Goal: Task Accomplishment & Management: Complete application form

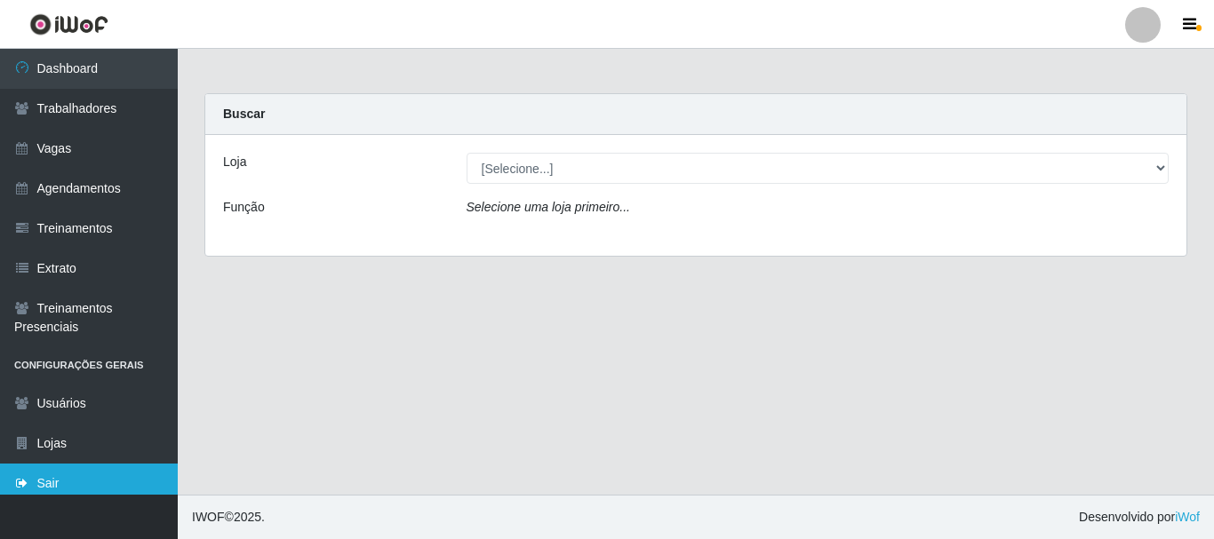
click at [73, 481] on link "Sair" at bounding box center [89, 484] width 178 height 40
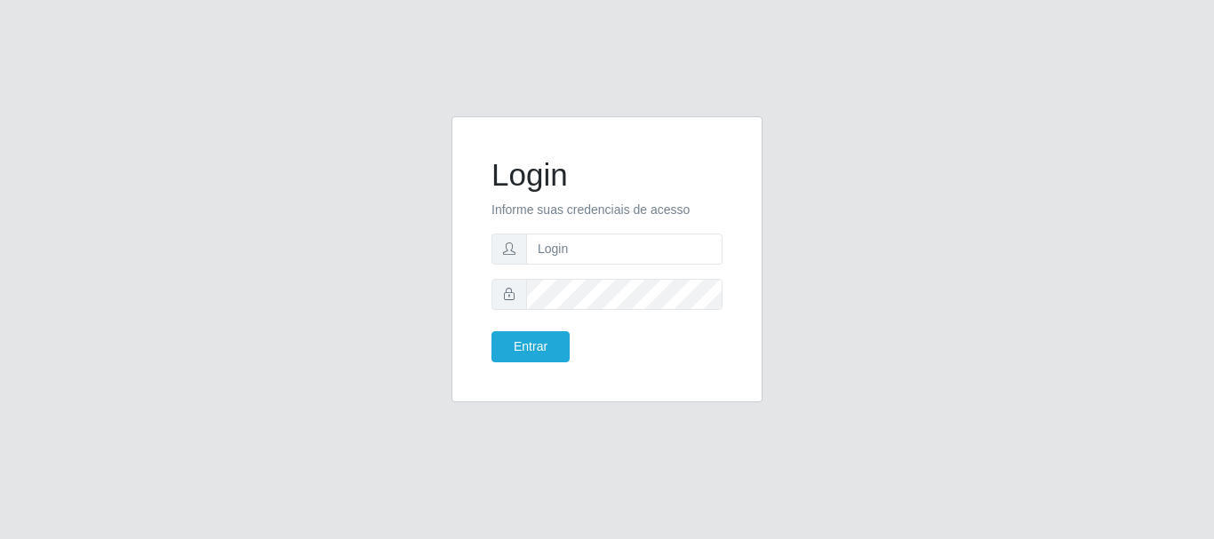
click at [685, 267] on form "Login Informe suas credenciais de acesso Entrar" at bounding box center [606, 259] width 231 height 206
click at [680, 263] on input "text" at bounding box center [624, 249] width 196 height 31
type input "thiagol@bemais"
click at [491, 331] on button "Entrar" at bounding box center [530, 346] width 78 height 31
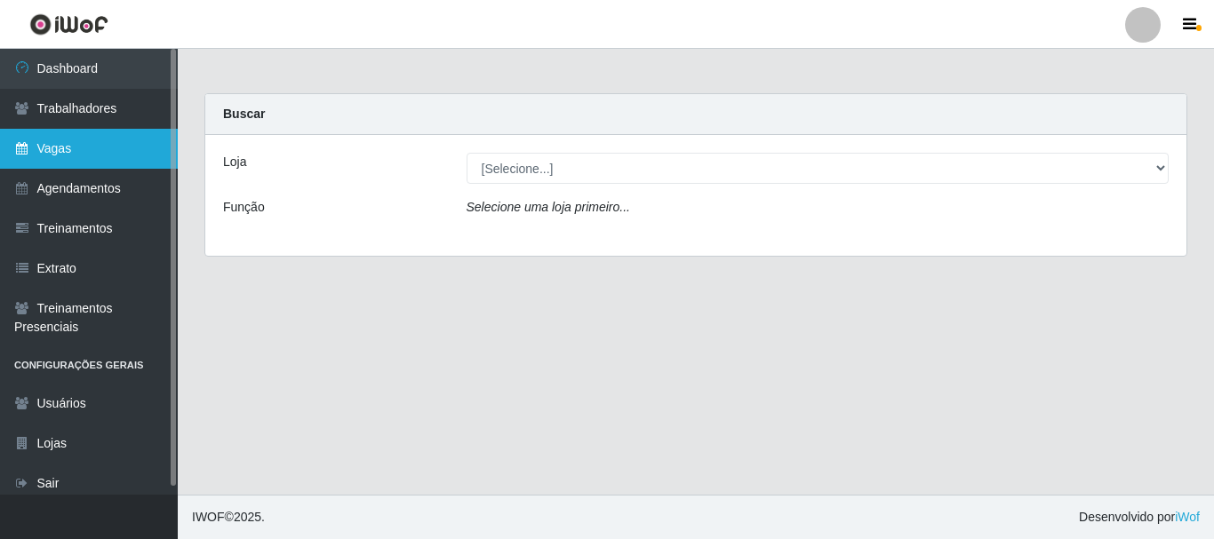
click at [82, 162] on link "Vagas" at bounding box center [89, 149] width 178 height 40
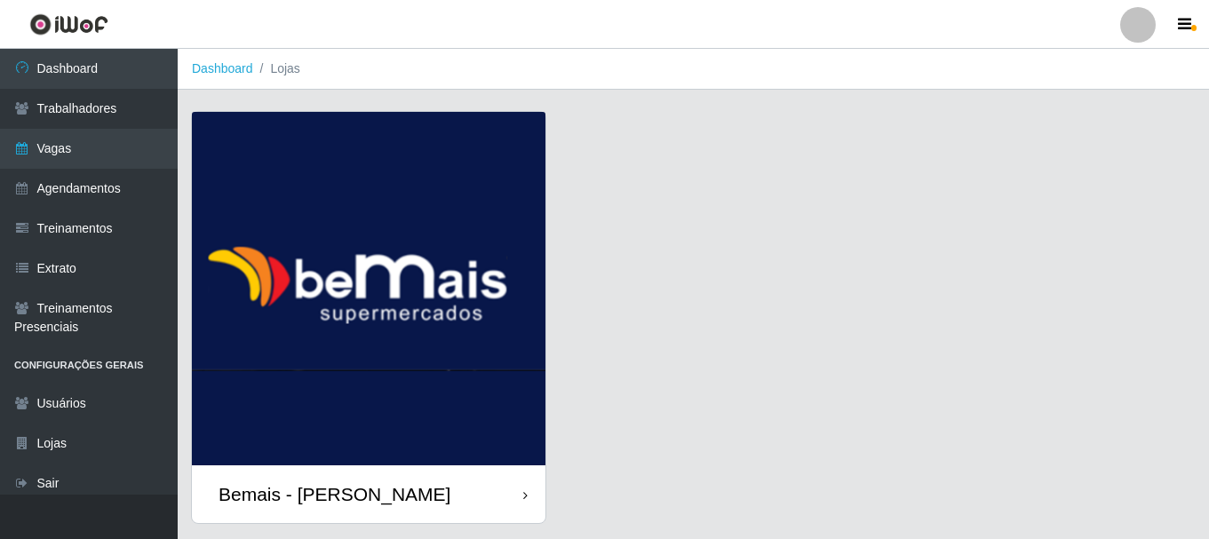
click at [488, 259] on img at bounding box center [369, 289] width 354 height 354
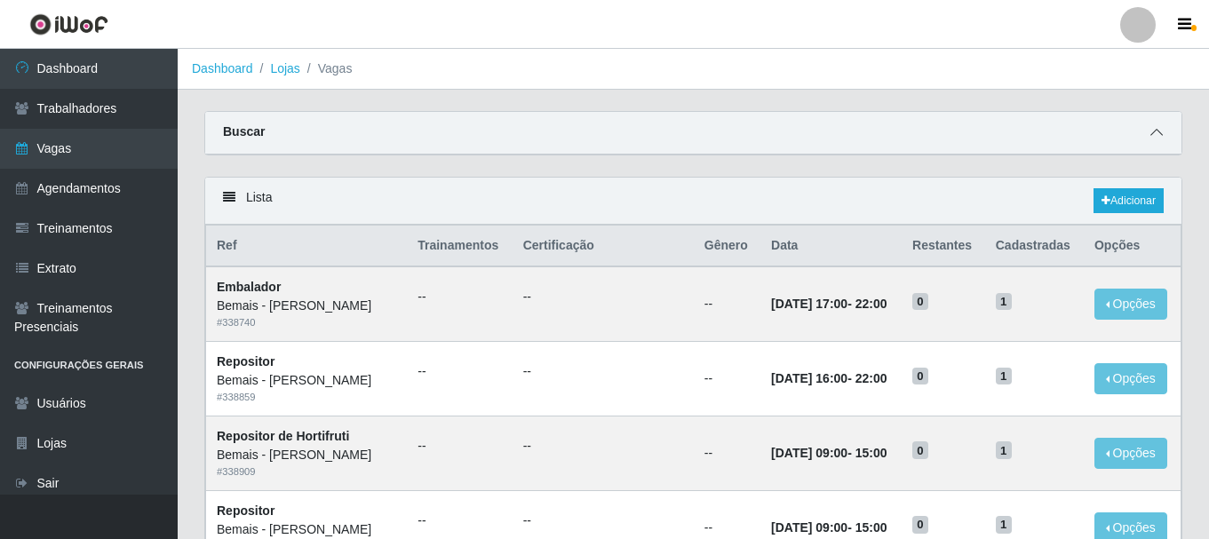
click at [1160, 130] on icon at bounding box center [1157, 132] width 12 height 12
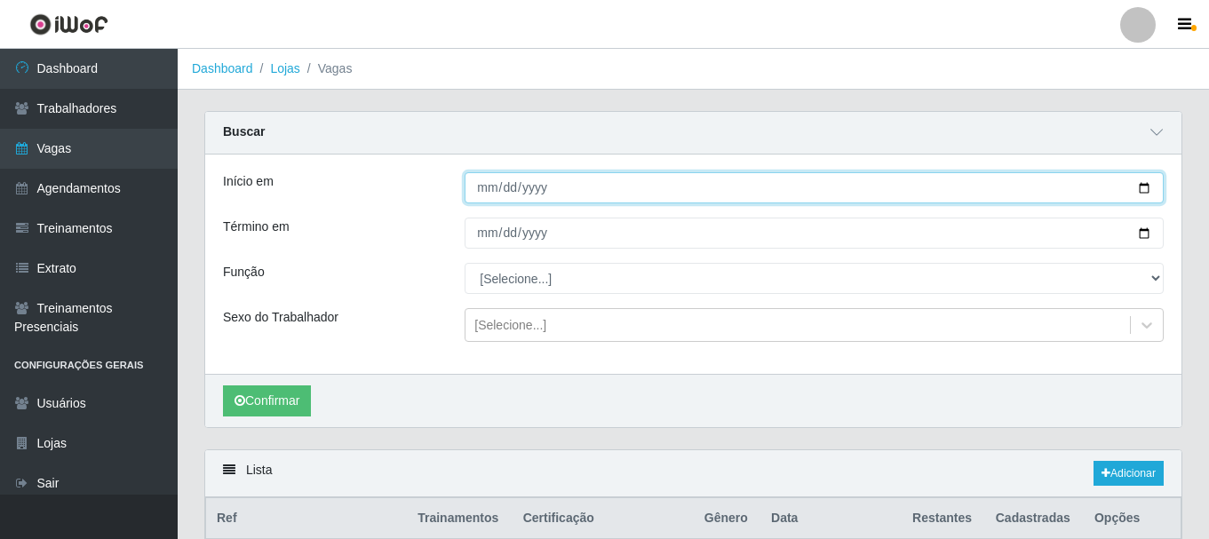
click at [480, 191] on input "Início em" at bounding box center [814, 187] width 699 height 31
type input "[DATE]"
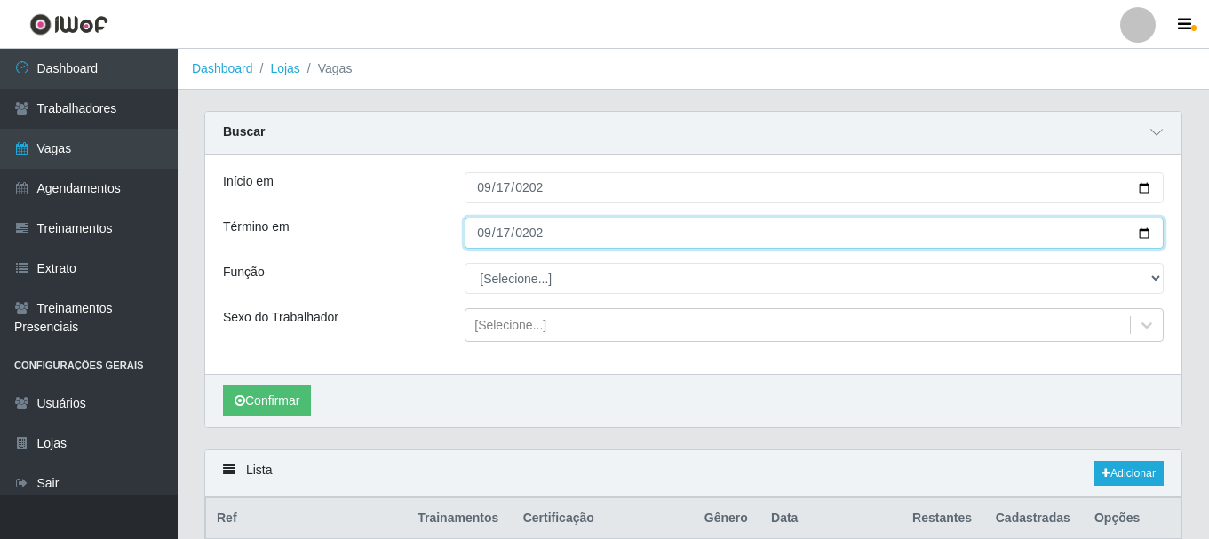
type input "[DATE]"
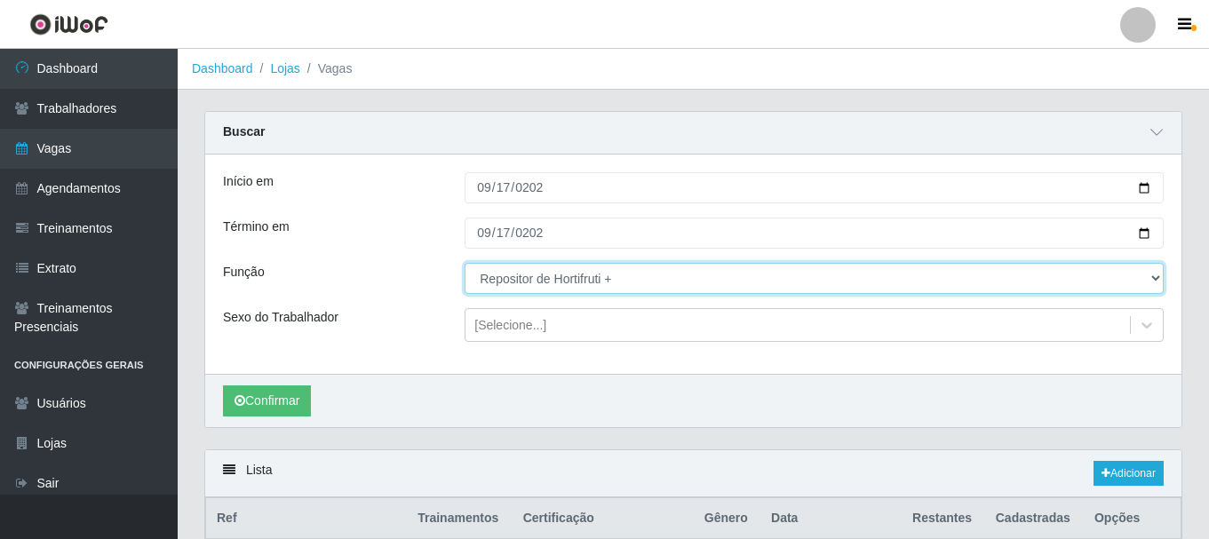
select select "109"
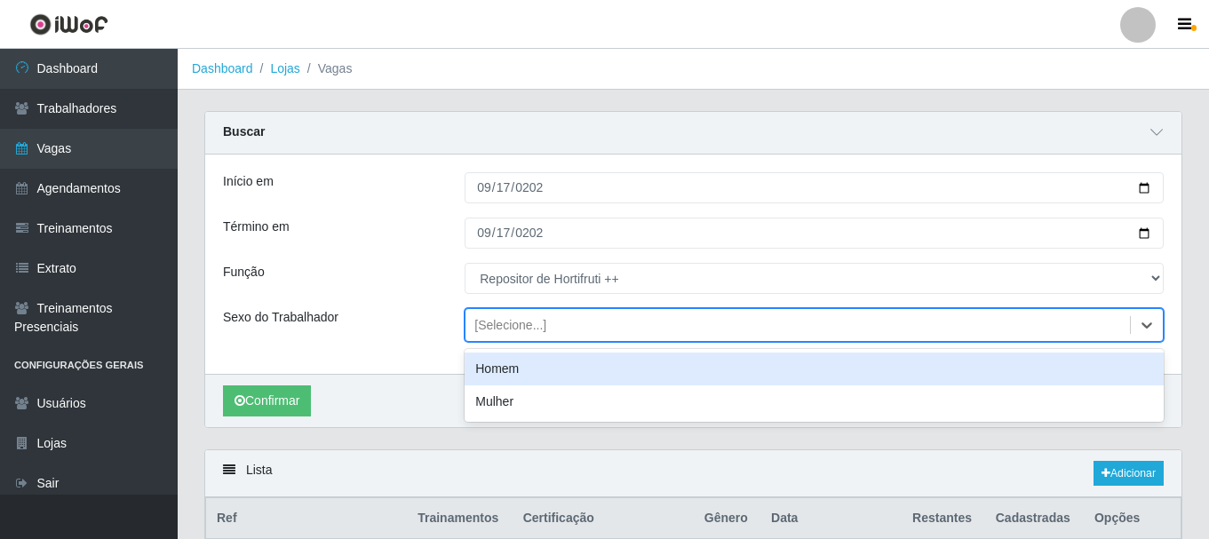
click at [525, 318] on div "[Selecione...]" at bounding box center [511, 325] width 72 height 19
click at [515, 379] on div "Homem" at bounding box center [814, 369] width 699 height 33
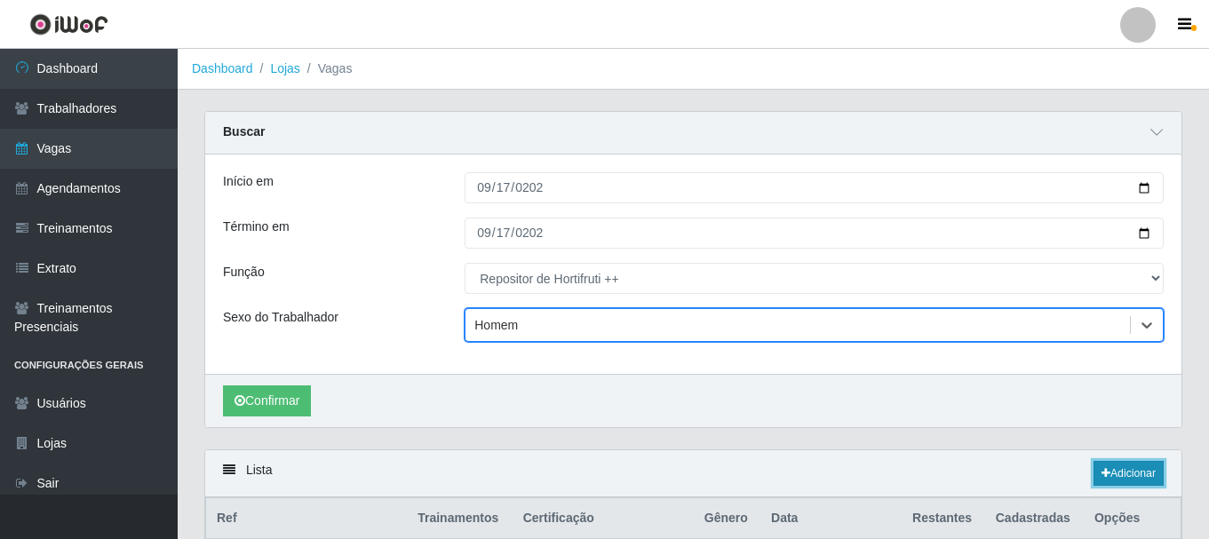
click at [1138, 467] on link "Adicionar" at bounding box center [1129, 473] width 70 height 25
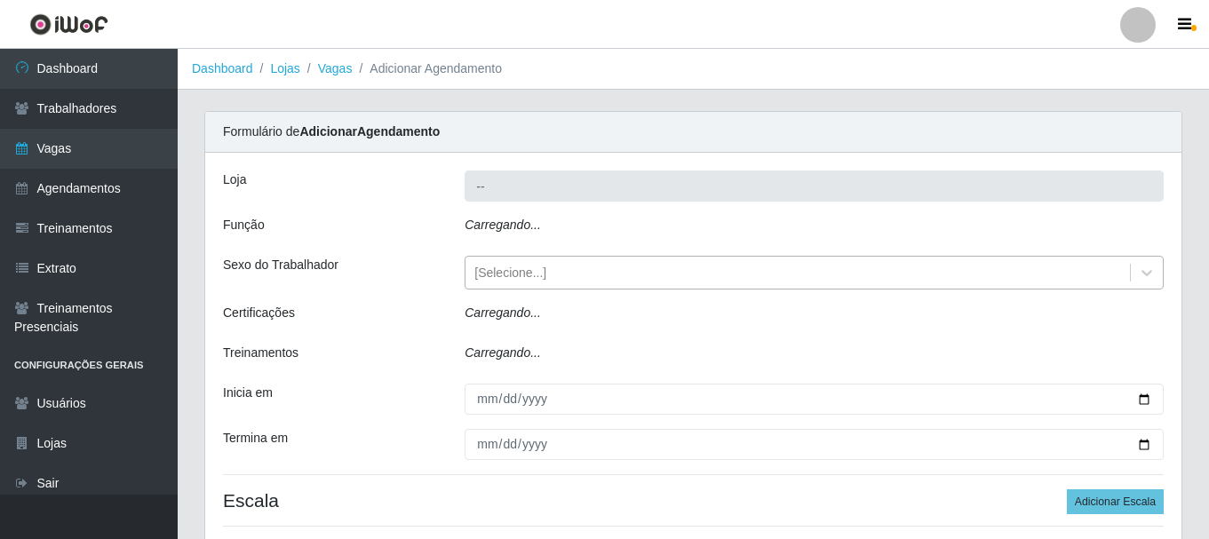
type input "Bemais - [PERSON_NAME]"
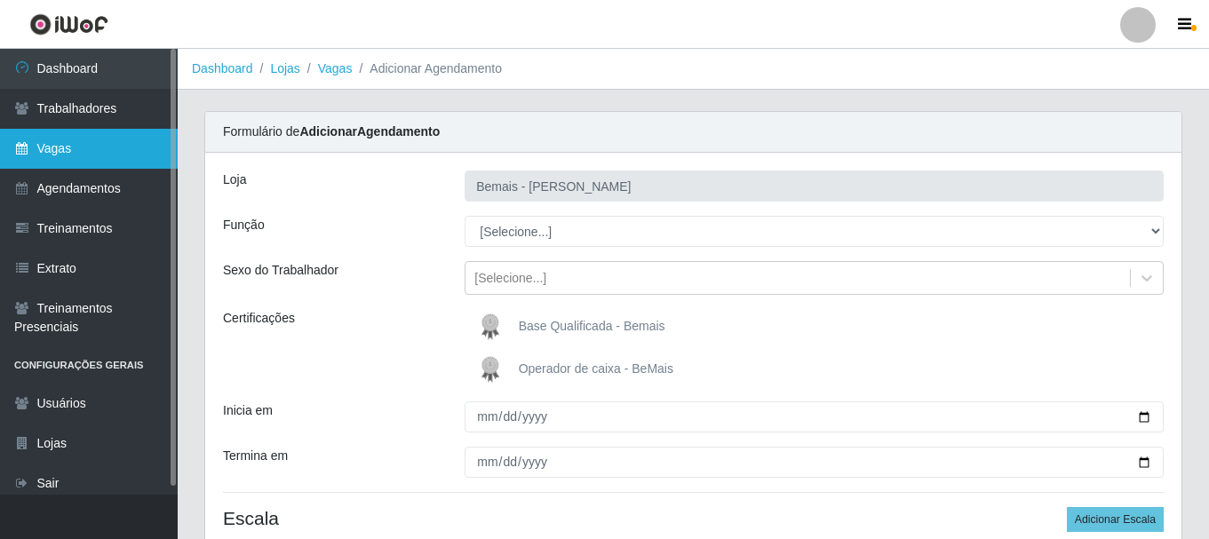
click at [58, 144] on link "Vagas" at bounding box center [89, 149] width 178 height 40
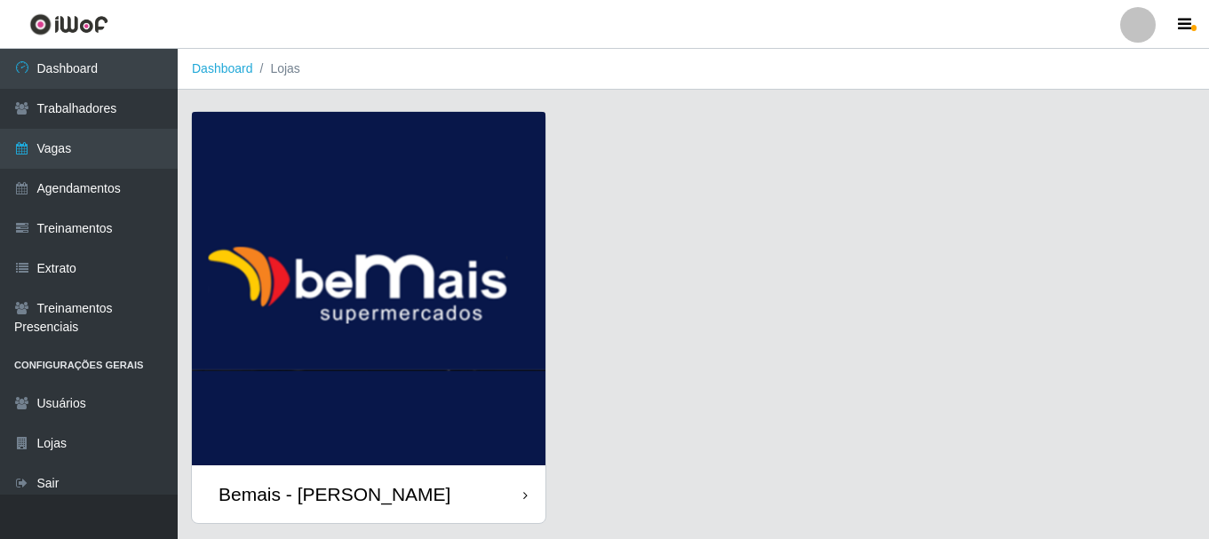
click at [305, 195] on img at bounding box center [369, 289] width 354 height 354
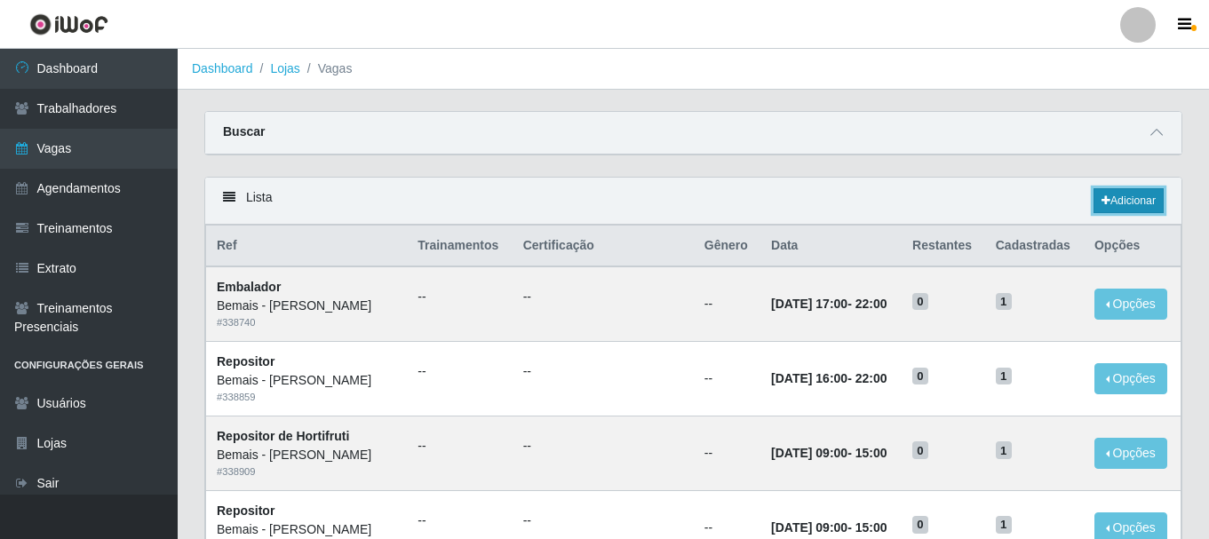
click at [1141, 204] on link "Adicionar" at bounding box center [1129, 200] width 70 height 25
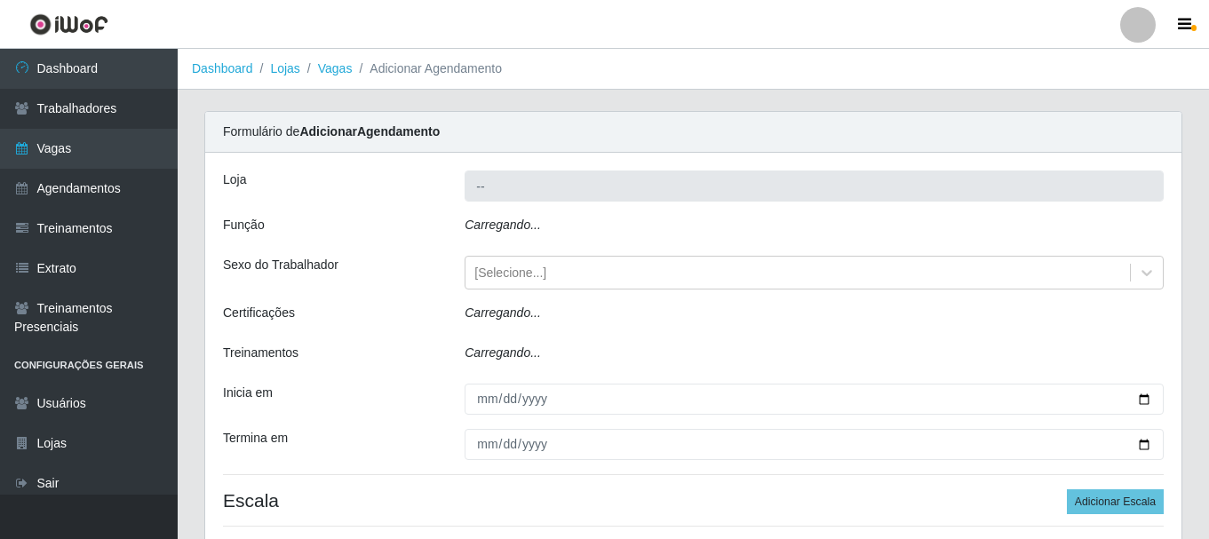
type input "Bemais - [PERSON_NAME]"
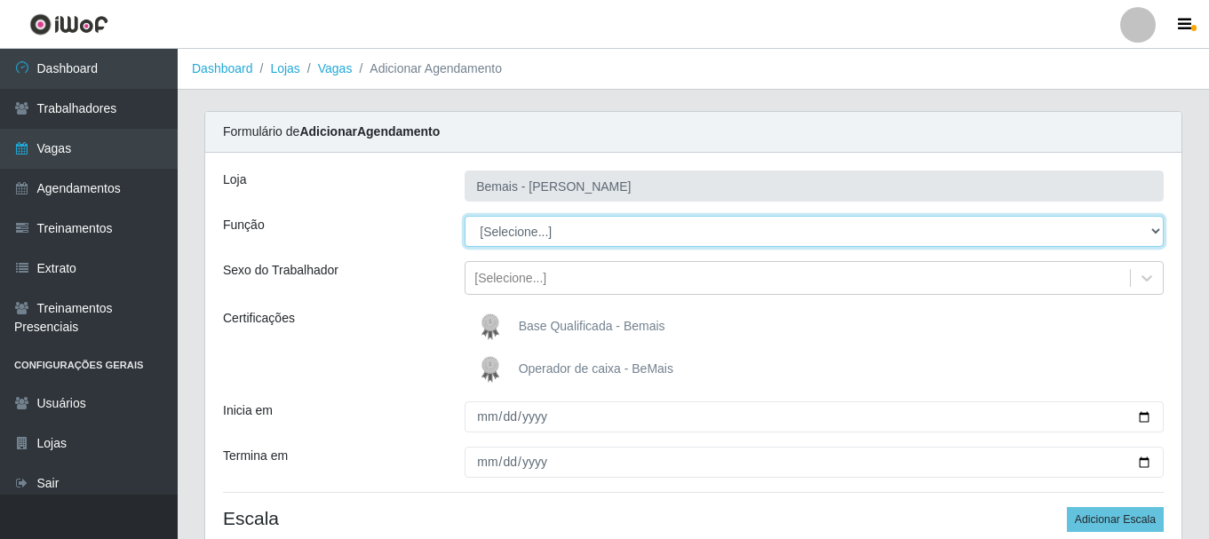
click at [516, 235] on select "[Selecione...] ASG ASG + ASG ++ Auxiliar de Depósito Auxiliar de Depósito + Aux…" at bounding box center [814, 231] width 699 height 31
select select "109"
click at [465, 216] on select "[Selecione...] ASG ASG + ASG ++ Auxiliar de Depósito Auxiliar de Depósito + Aux…" at bounding box center [814, 231] width 699 height 31
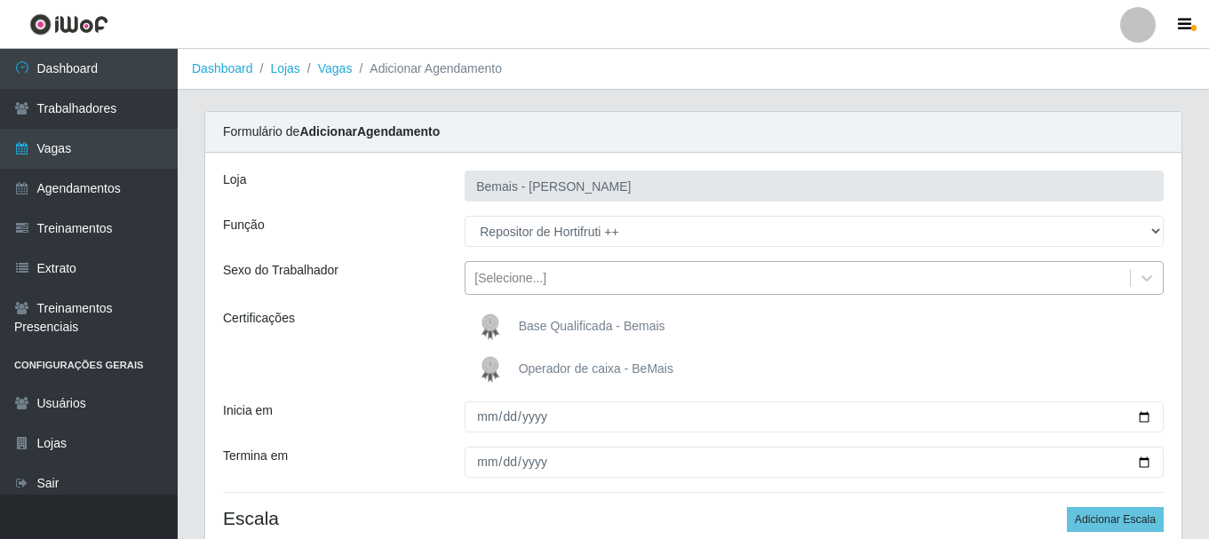
click at [523, 284] on div "[Selecione...]" at bounding box center [511, 278] width 72 height 19
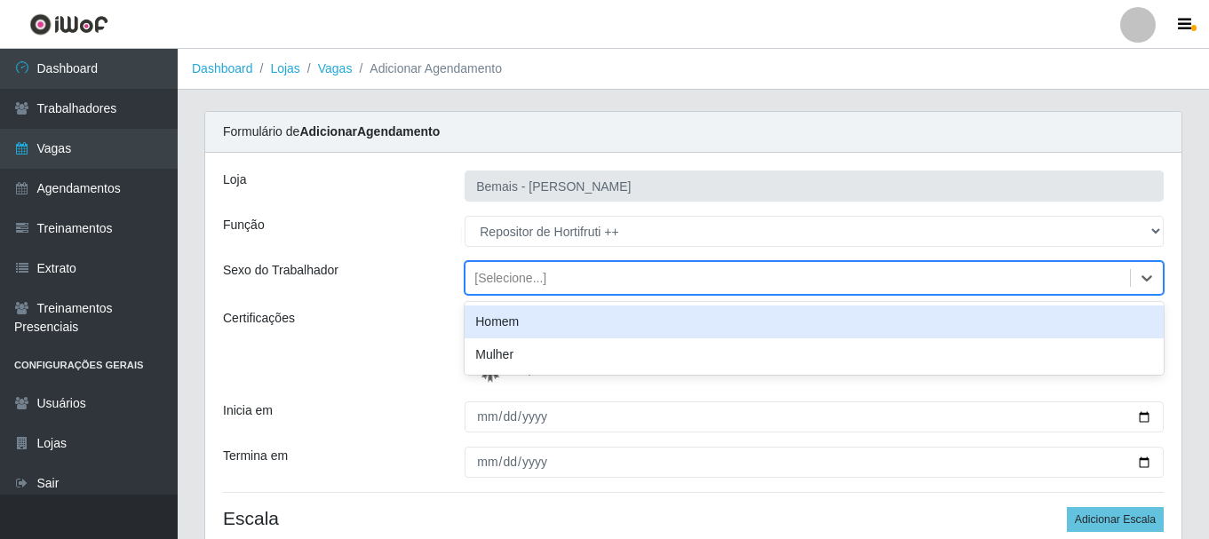
click at [520, 326] on div "Homem" at bounding box center [814, 322] width 699 height 33
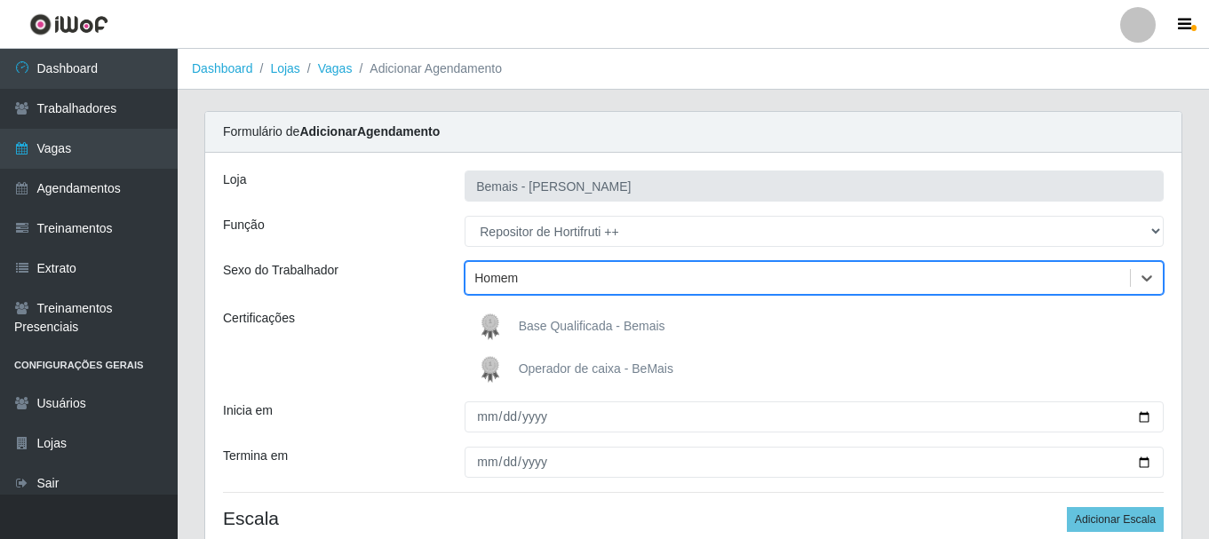
click at [507, 317] on img at bounding box center [494, 327] width 43 height 36
click at [0, 0] on input "Base Qualificada - Bemais" at bounding box center [0, 0] width 0 height 0
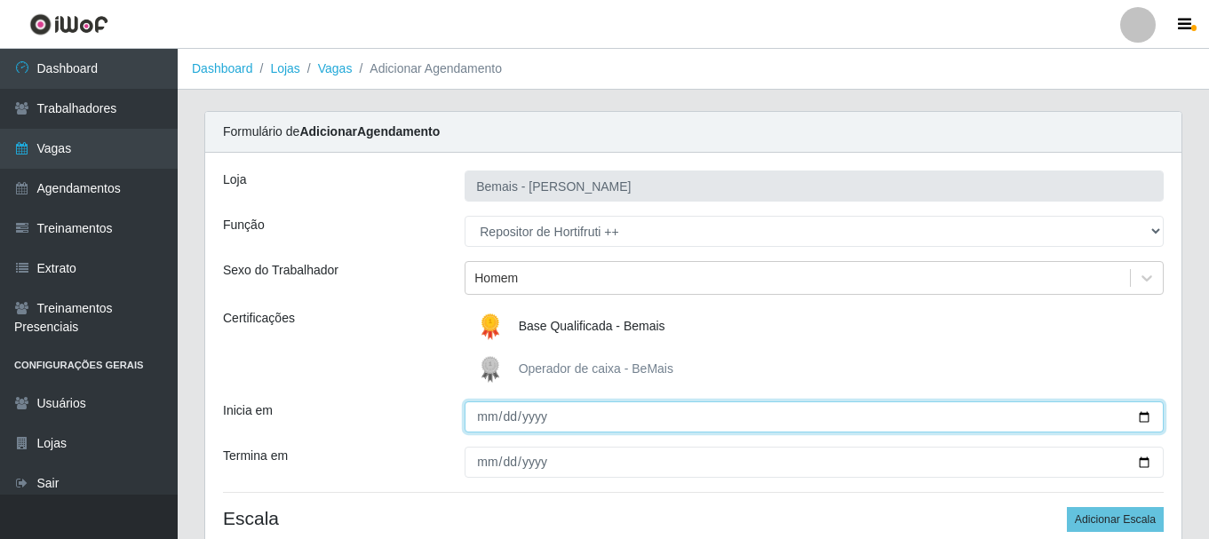
click at [487, 411] on input "Inicia em" at bounding box center [814, 417] width 699 height 31
type input "[DATE]"
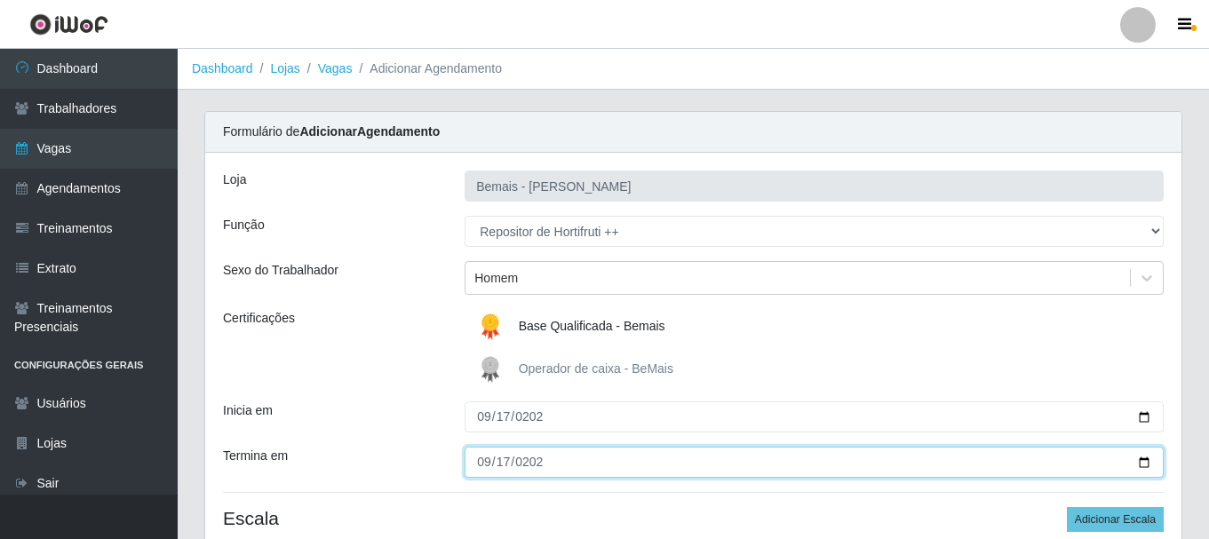
type input "[DATE]"
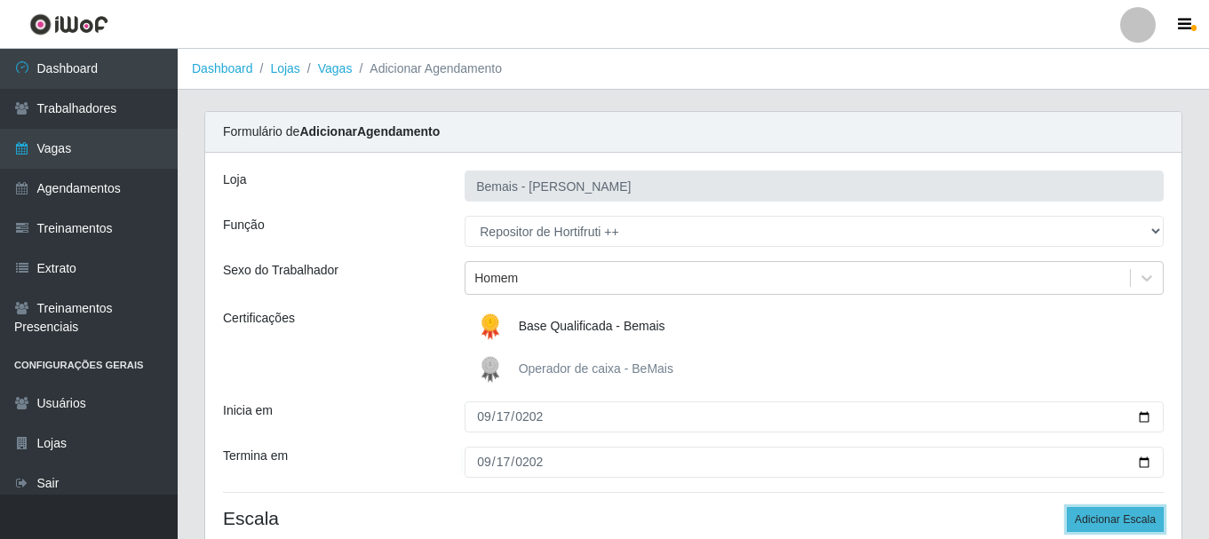
click at [1153, 511] on button "Adicionar Escala" at bounding box center [1115, 519] width 97 height 25
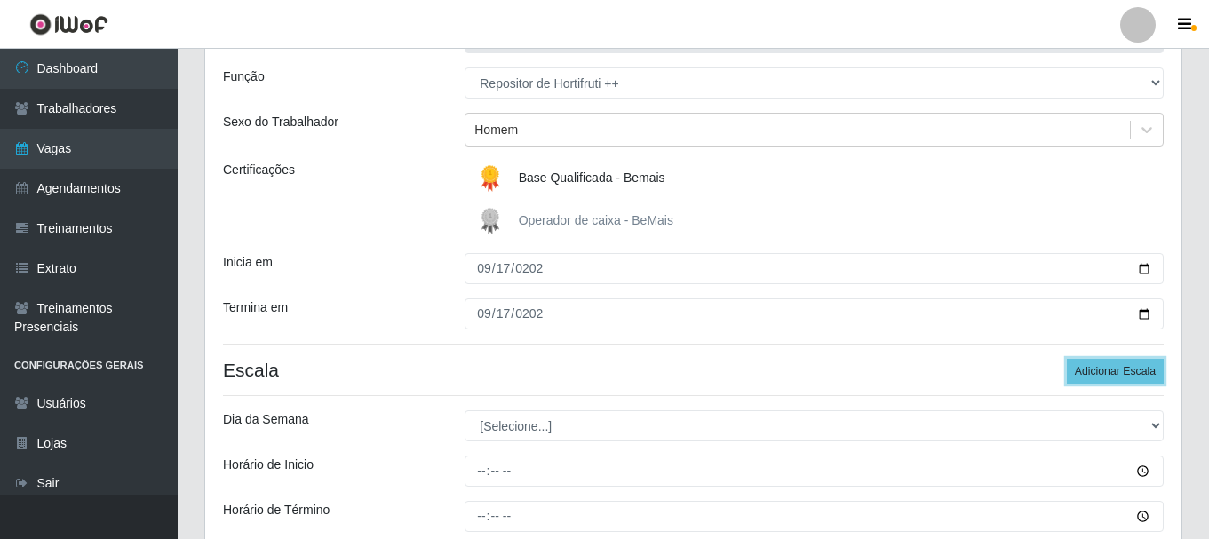
scroll to position [354, 0]
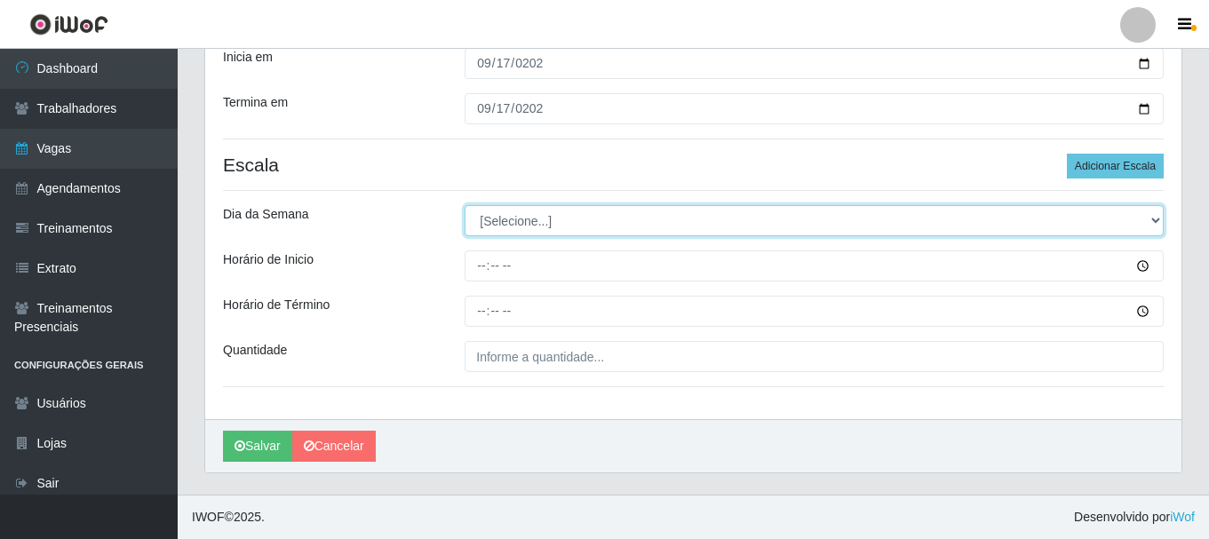
click at [539, 222] on select "[Selecione...] Segunda Terça Quarta Quinta Sexta Sábado Domingo" at bounding box center [814, 220] width 699 height 31
select select "3"
click at [465, 205] on select "[Selecione...] Segunda Terça Quarta Quinta Sexta Sábado Domingo" at bounding box center [814, 220] width 699 height 31
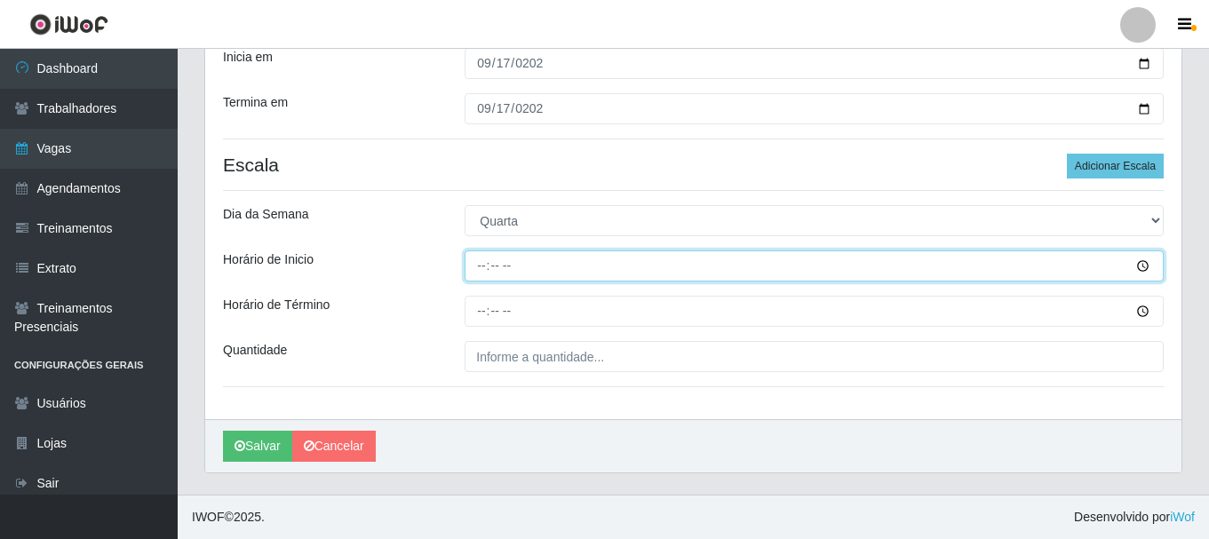
click at [475, 265] on input "Horário de Inicio" at bounding box center [814, 266] width 699 height 31
type input "16:00"
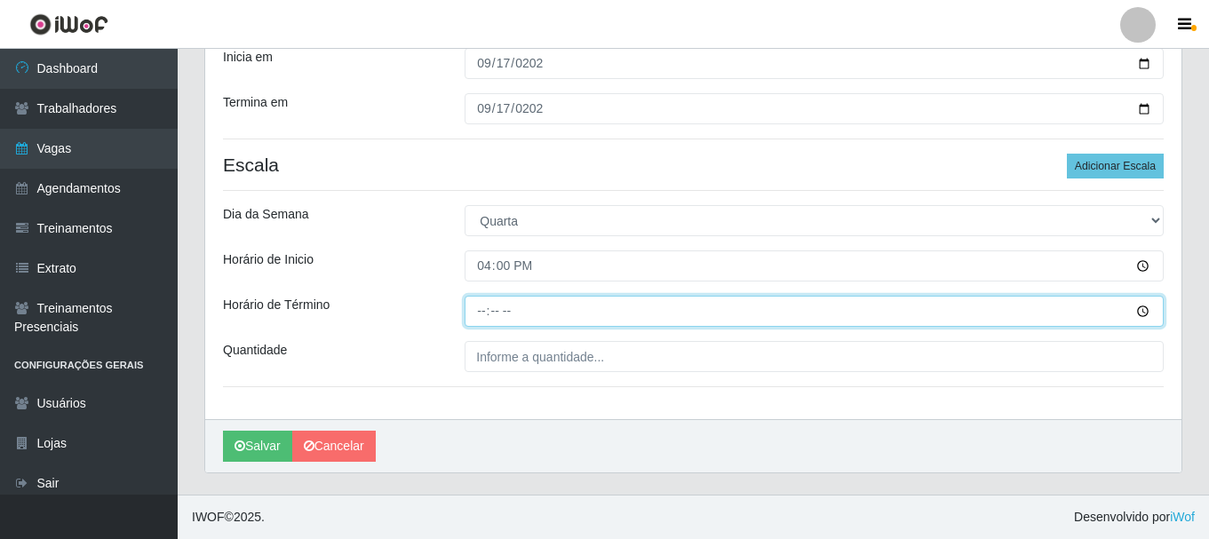
type input "22:00"
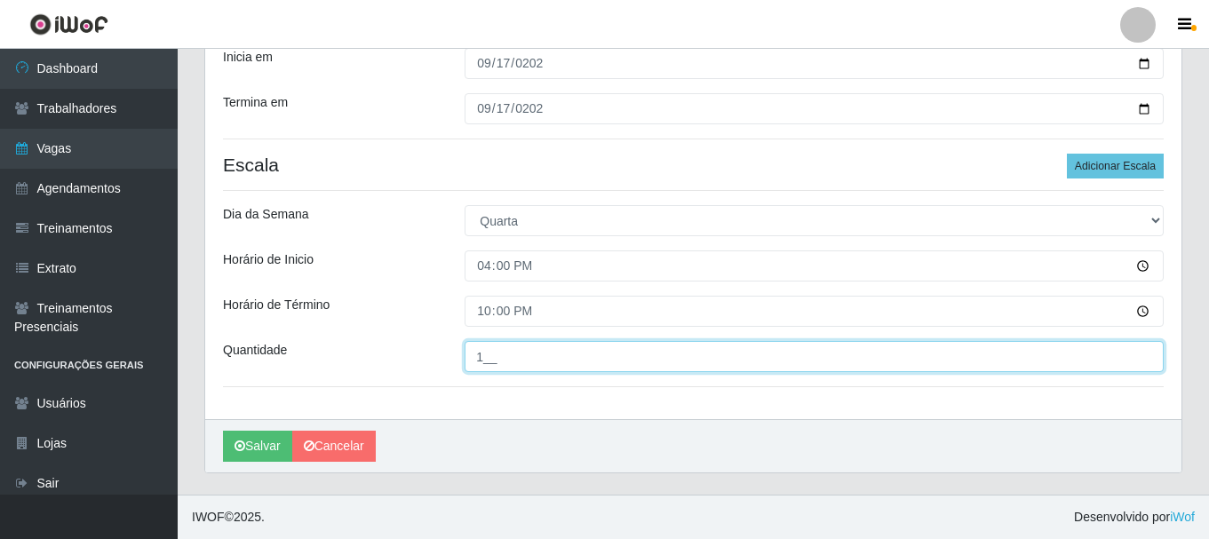
click at [223, 431] on button "Salvar" at bounding box center [257, 446] width 69 height 31
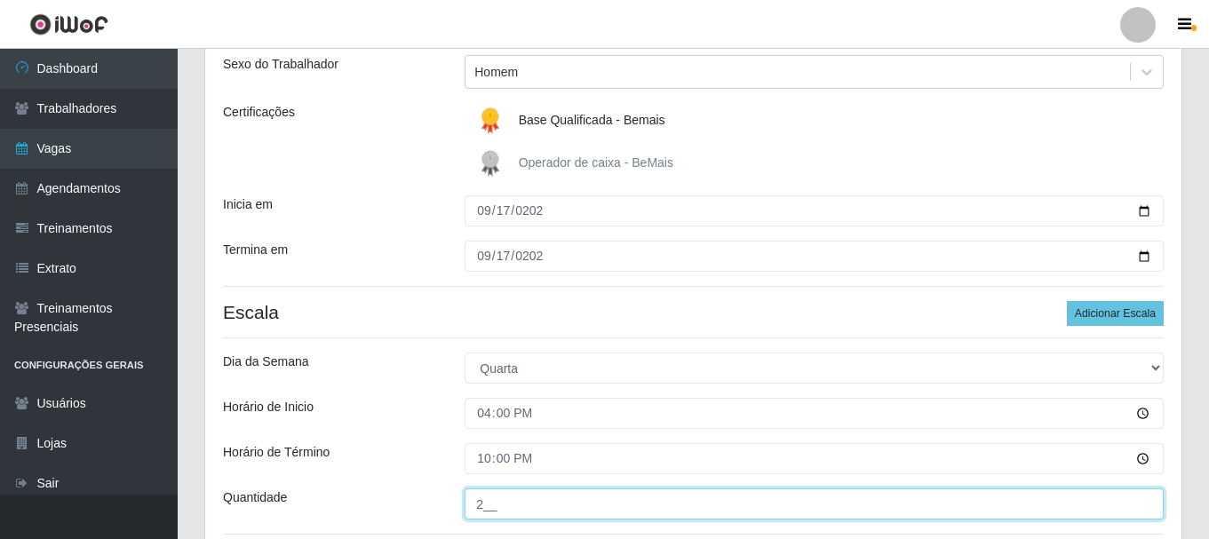
scroll to position [176, 0]
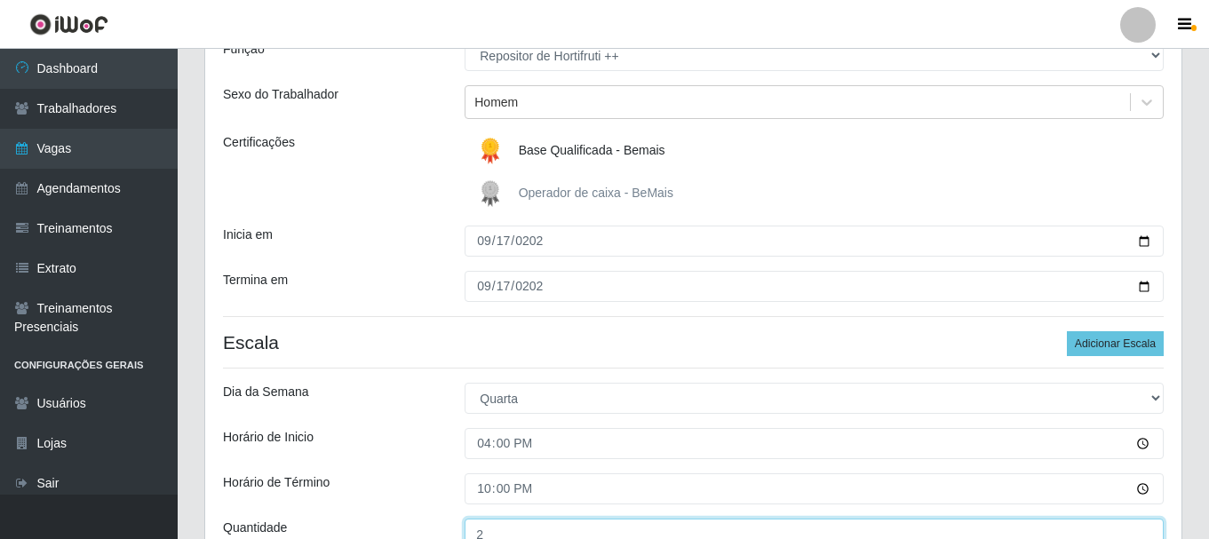
type input "2__"
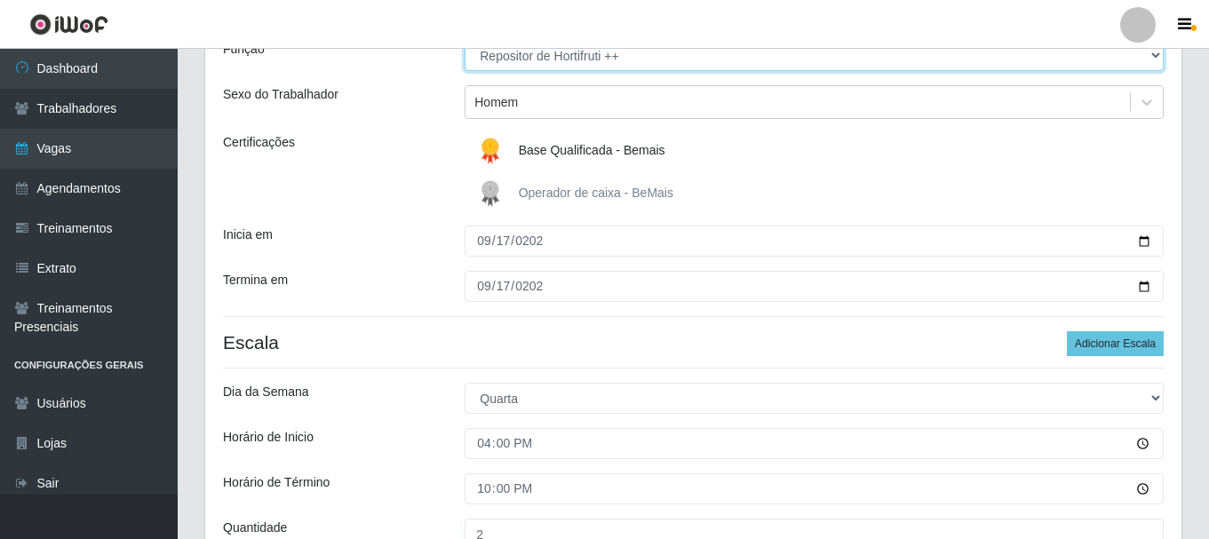
click at [590, 68] on select "[Selecione...] ASG ASG + ASG ++ Auxiliar de Depósito Auxiliar de Depósito + Aux…" at bounding box center [814, 55] width 699 height 31
select select "107"
click at [465, 40] on select "[Selecione...] ASG ASG + ASG ++ Auxiliar de Depósito Auxiliar de Depósito + Aux…" at bounding box center [814, 55] width 699 height 31
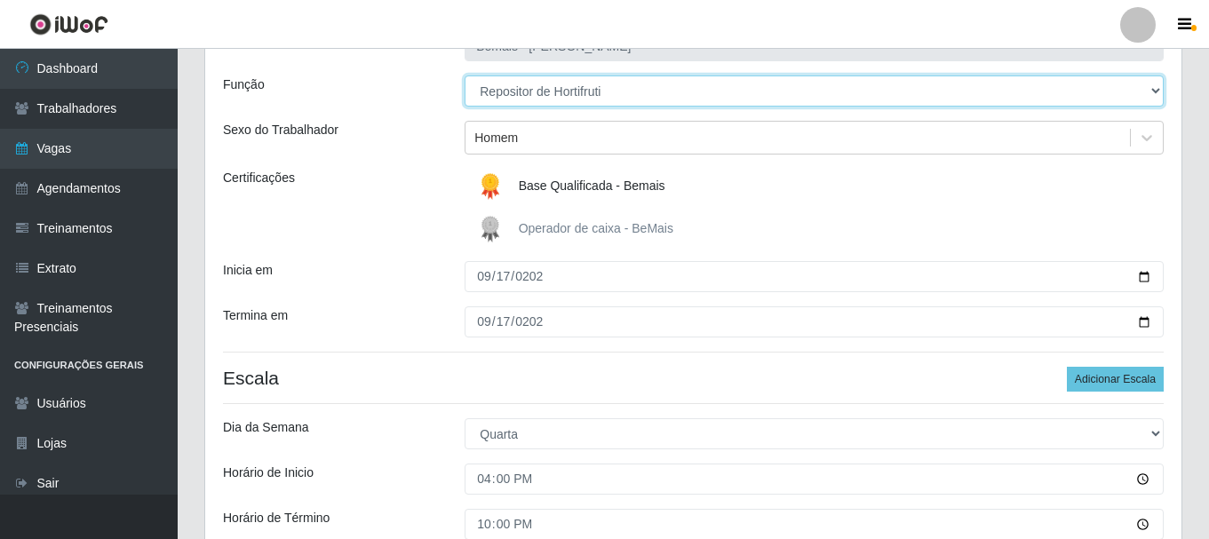
scroll to position [354, 0]
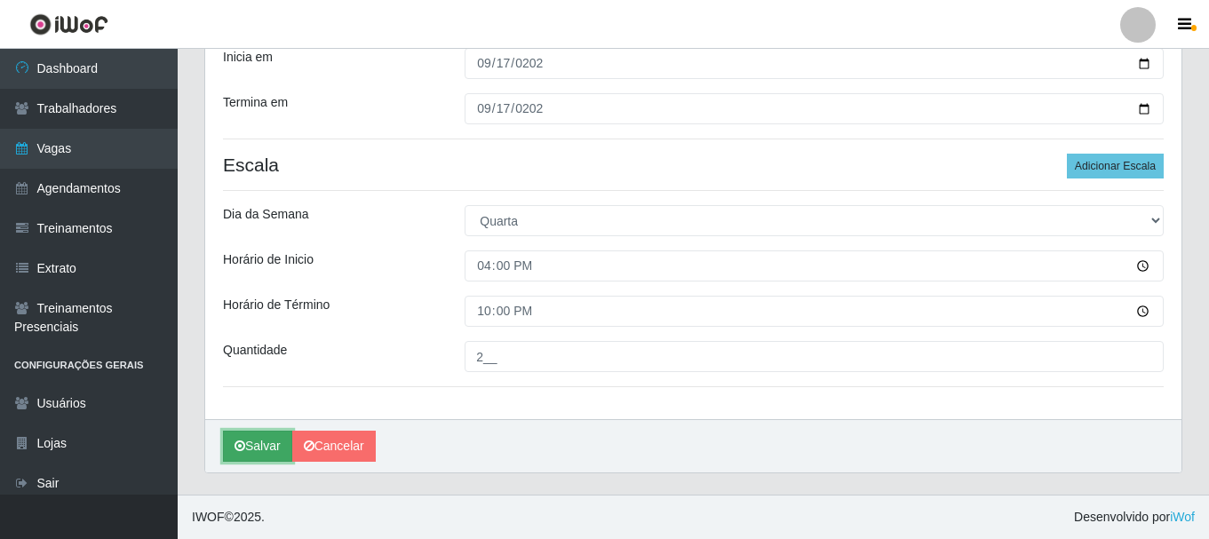
click at [259, 459] on button "Salvar" at bounding box center [257, 446] width 69 height 31
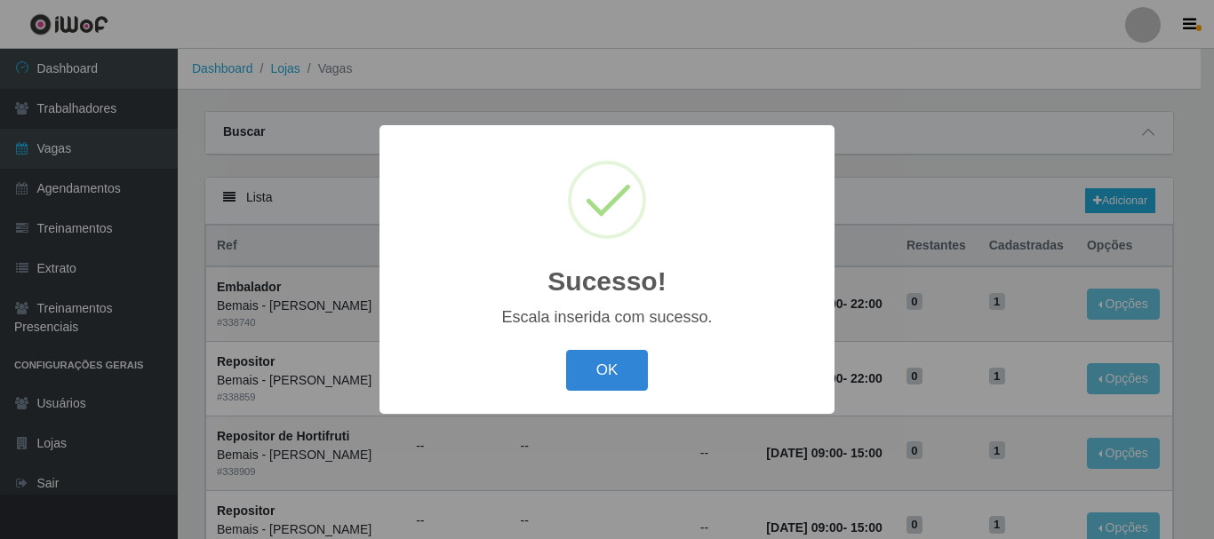
click at [566, 350] on button "OK" at bounding box center [607, 371] width 83 height 42
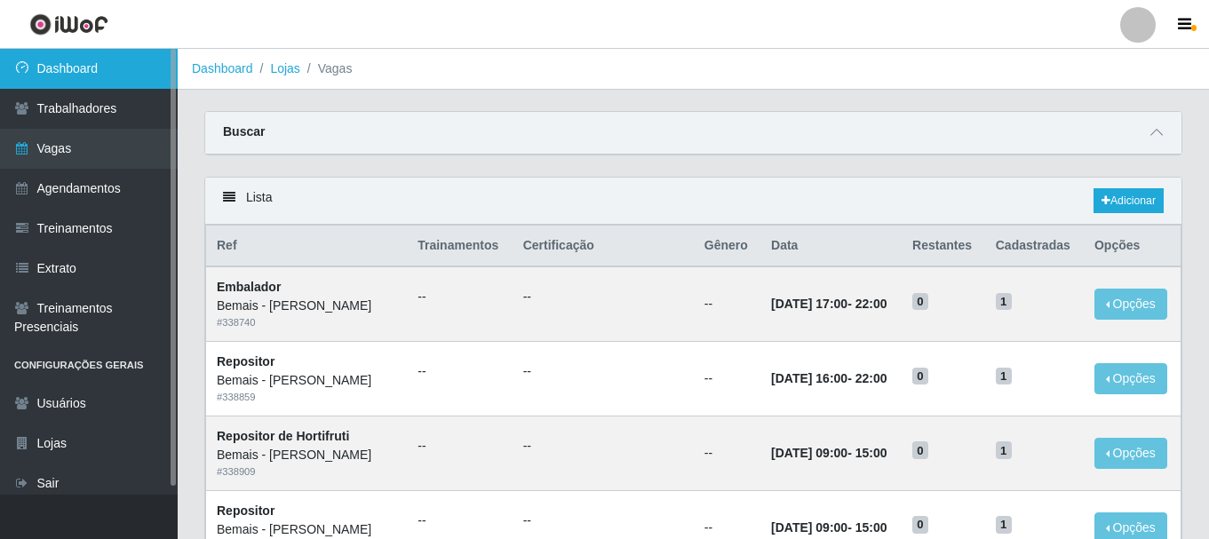
click at [83, 75] on link "Dashboard" at bounding box center [89, 69] width 178 height 40
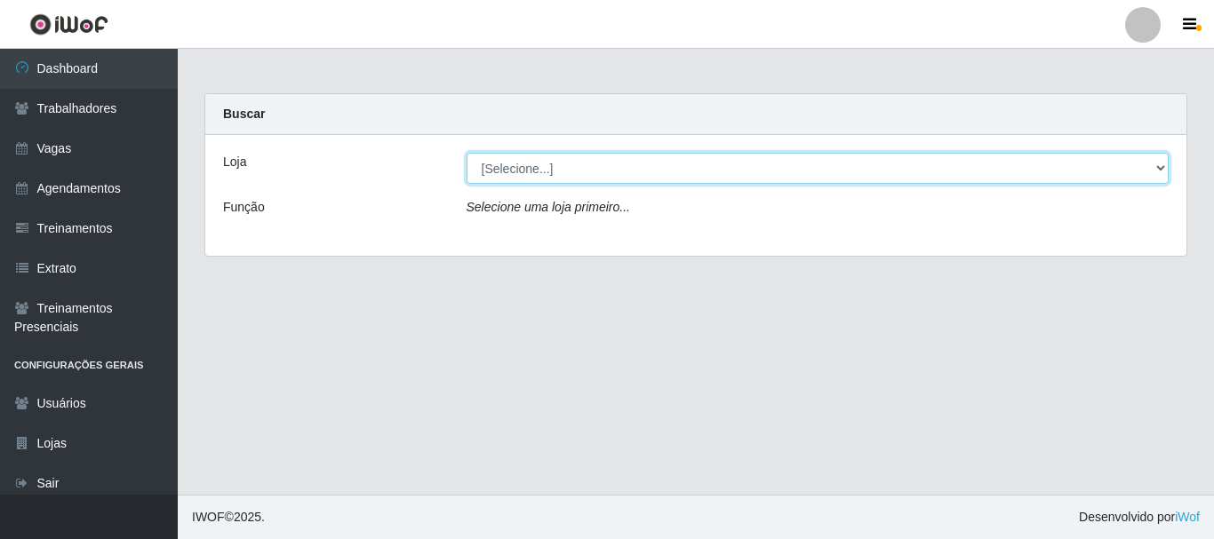
click at [642, 164] on select "[Selecione...] [PERSON_NAME]" at bounding box center [818, 168] width 703 height 31
select select "230"
click at [467, 153] on select "[Selecione...] [PERSON_NAME]" at bounding box center [818, 168] width 703 height 31
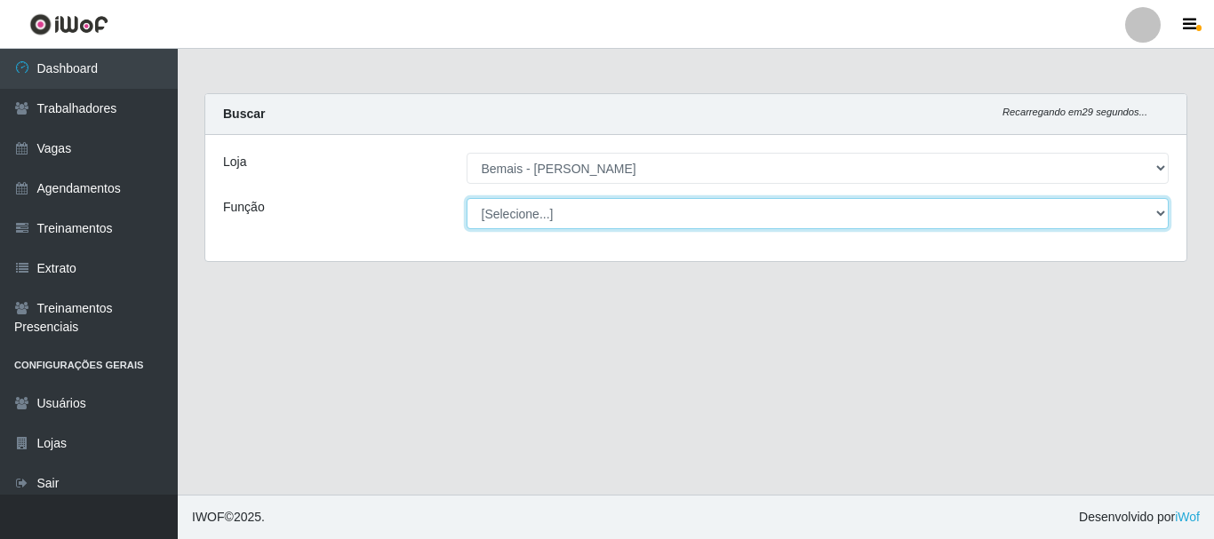
click at [568, 211] on select "[Selecione...] ASG ASG + ASG ++ Auxiliar de Depósito Auxiliar de Depósito + Aux…" at bounding box center [818, 213] width 703 height 31
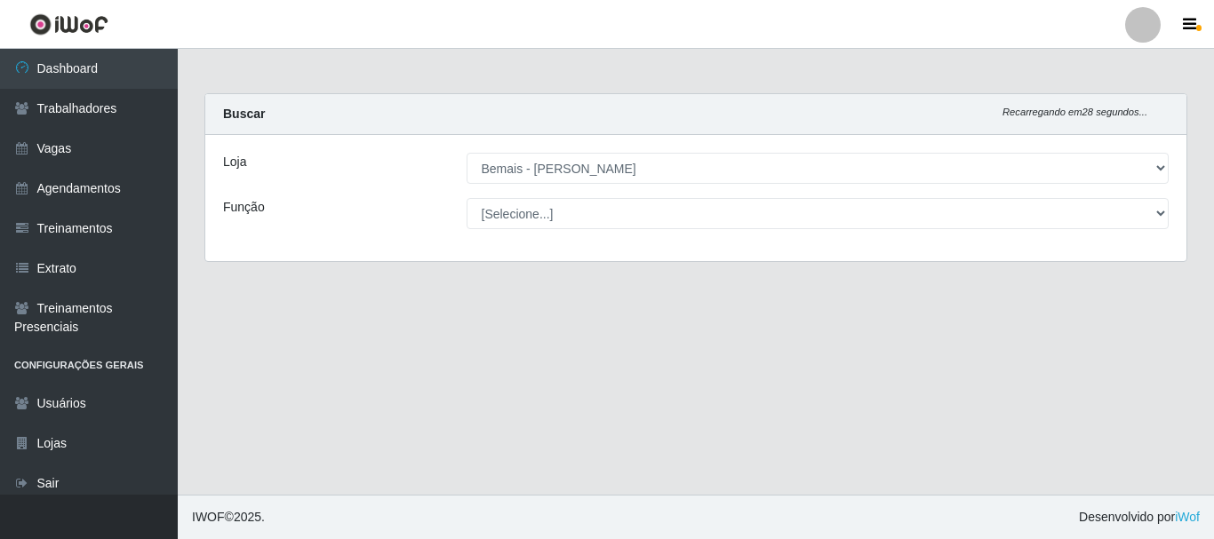
click at [411, 226] on div "Função" at bounding box center [331, 213] width 243 height 31
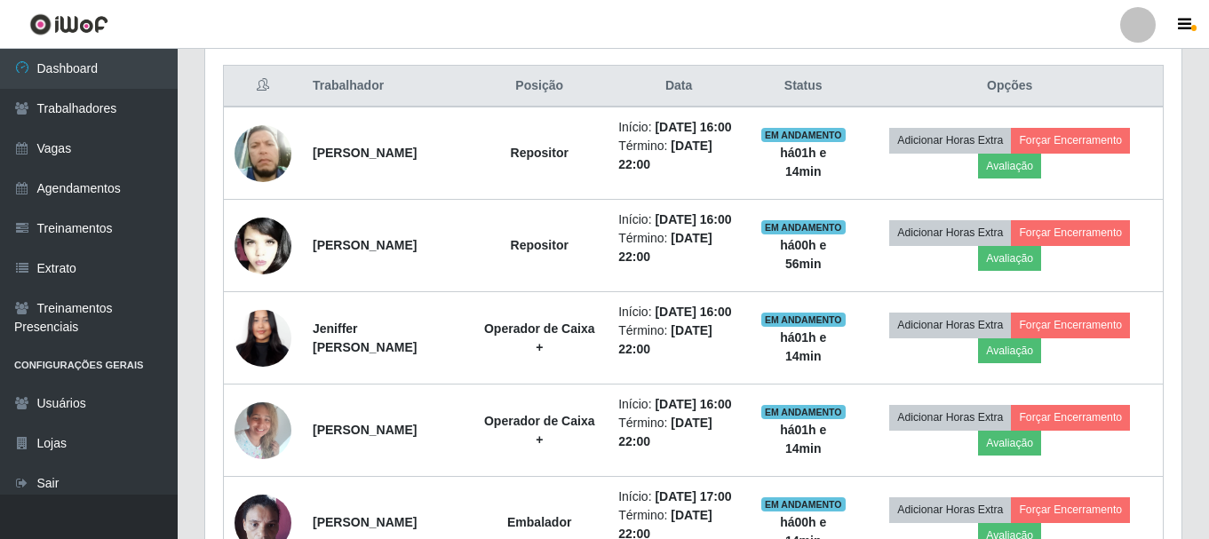
scroll to position [674, 0]
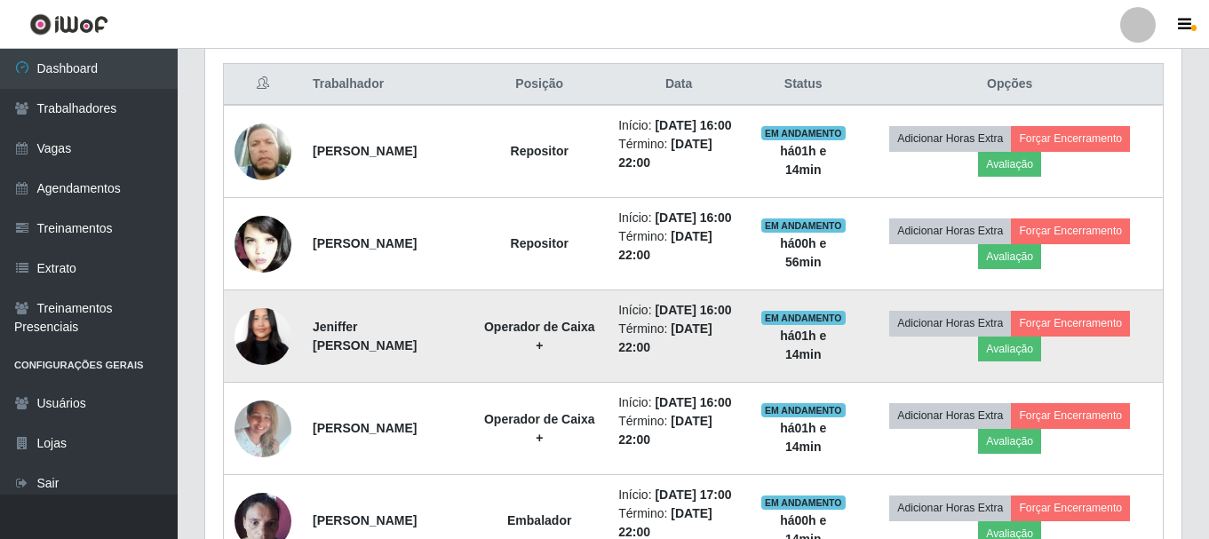
click at [264, 356] on img at bounding box center [263, 337] width 57 height 124
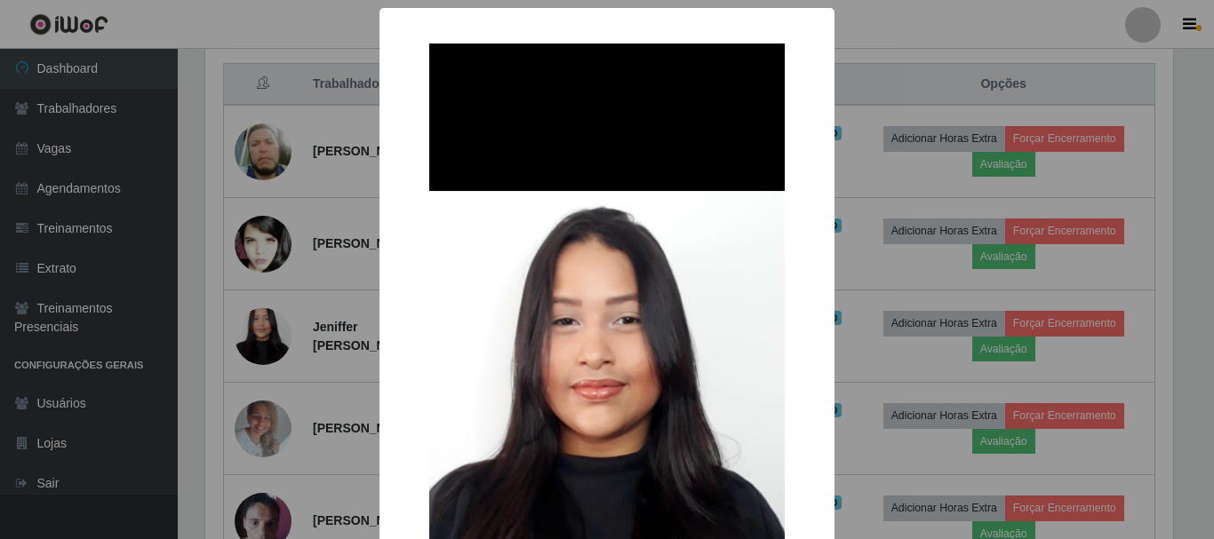
click at [351, 214] on div "× OK Cancel" at bounding box center [607, 269] width 1214 height 539
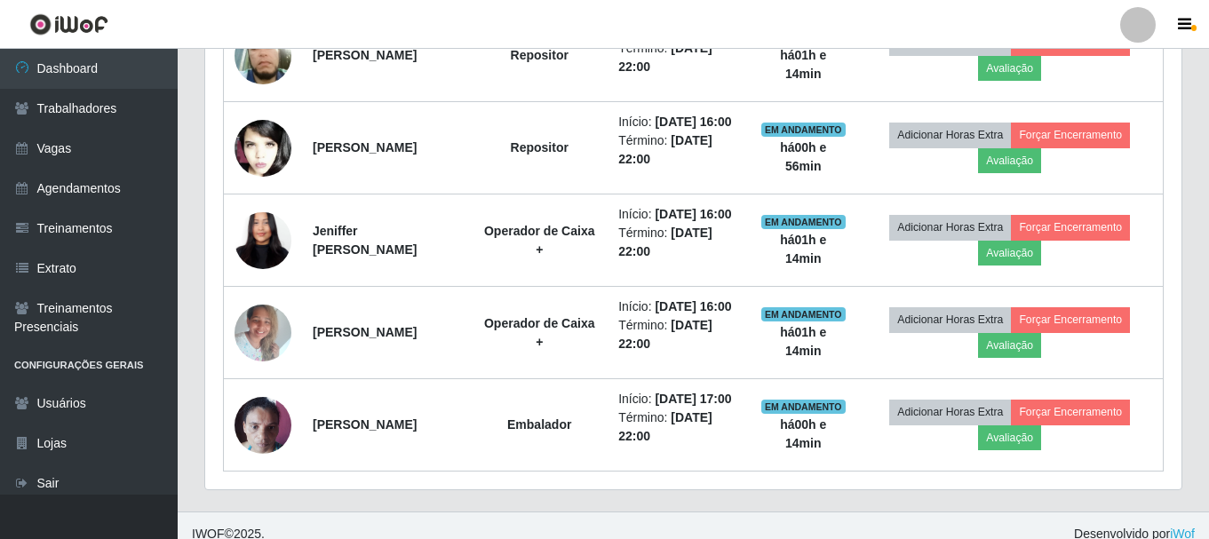
scroll to position [880, 0]
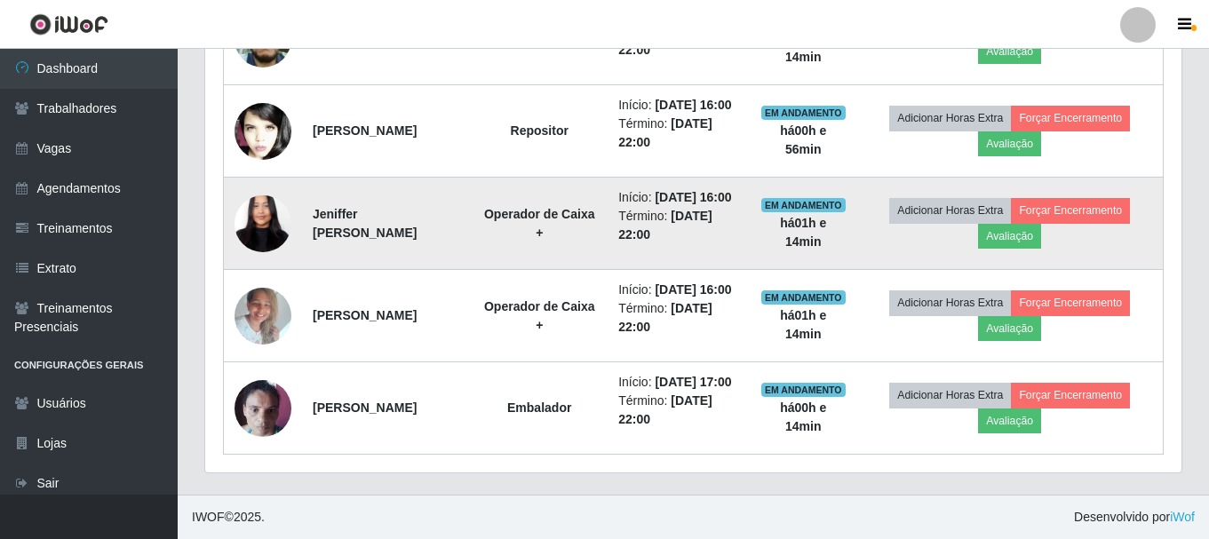
click at [266, 162] on img at bounding box center [263, 224] width 57 height 124
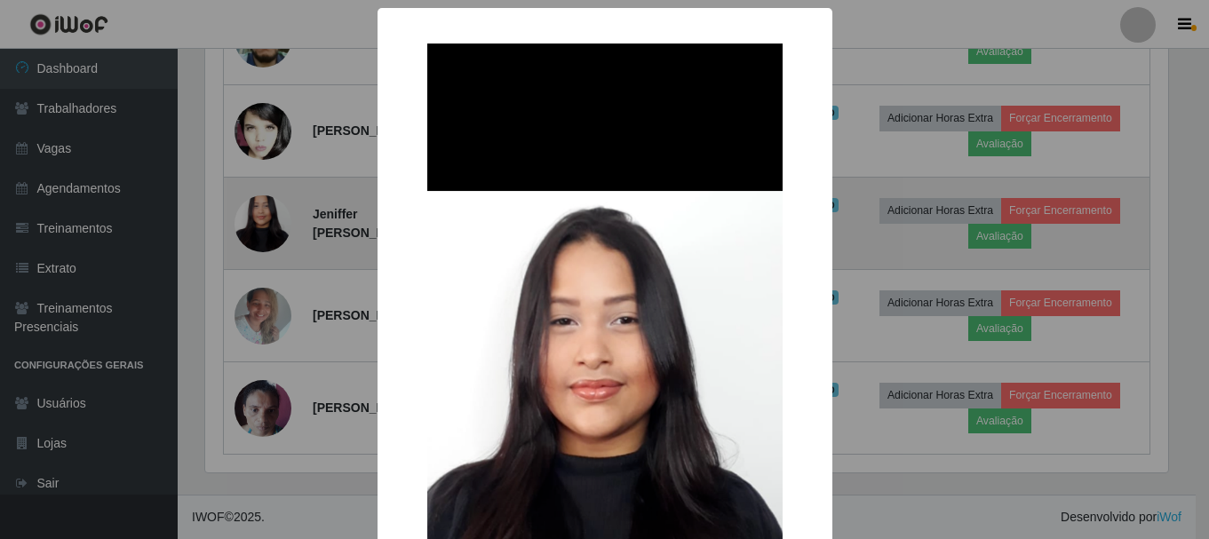
scroll to position [369, 968]
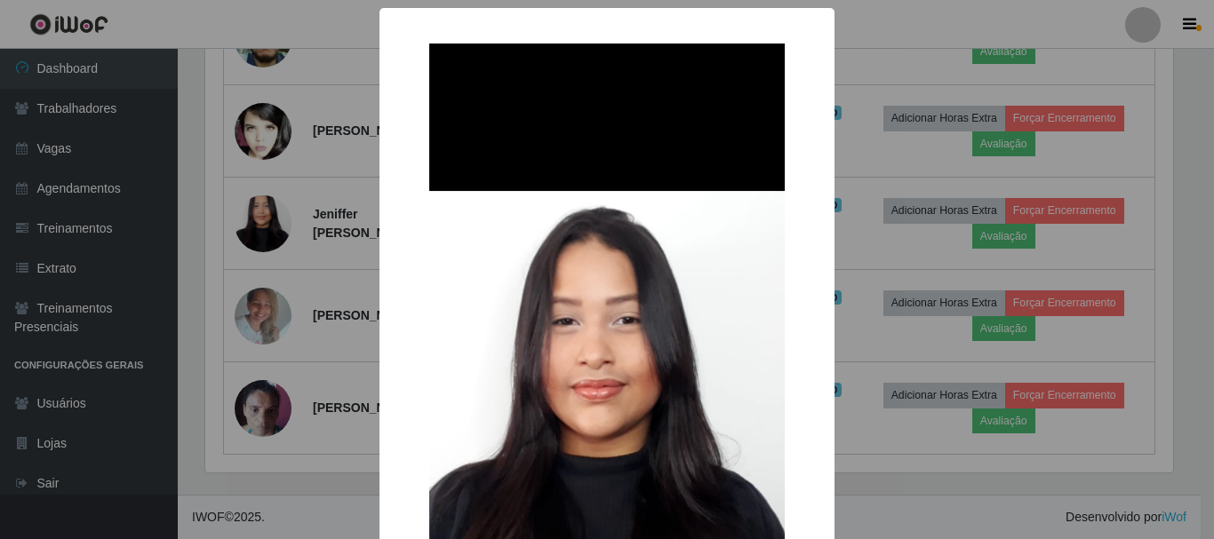
click at [265, 157] on div "× OK Cancel" at bounding box center [607, 269] width 1214 height 539
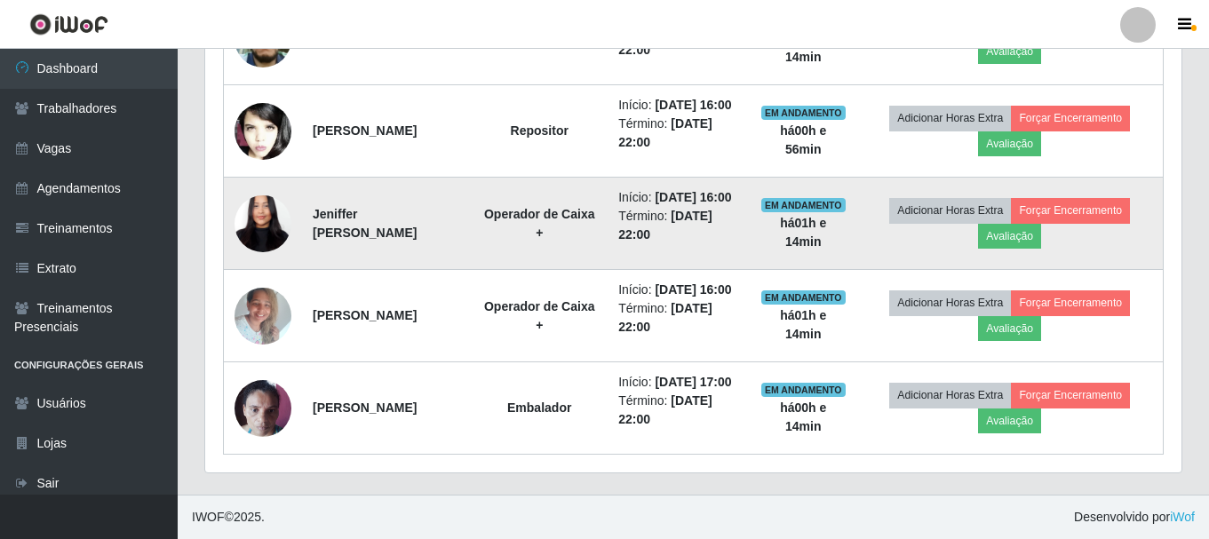
scroll to position [369, 977]
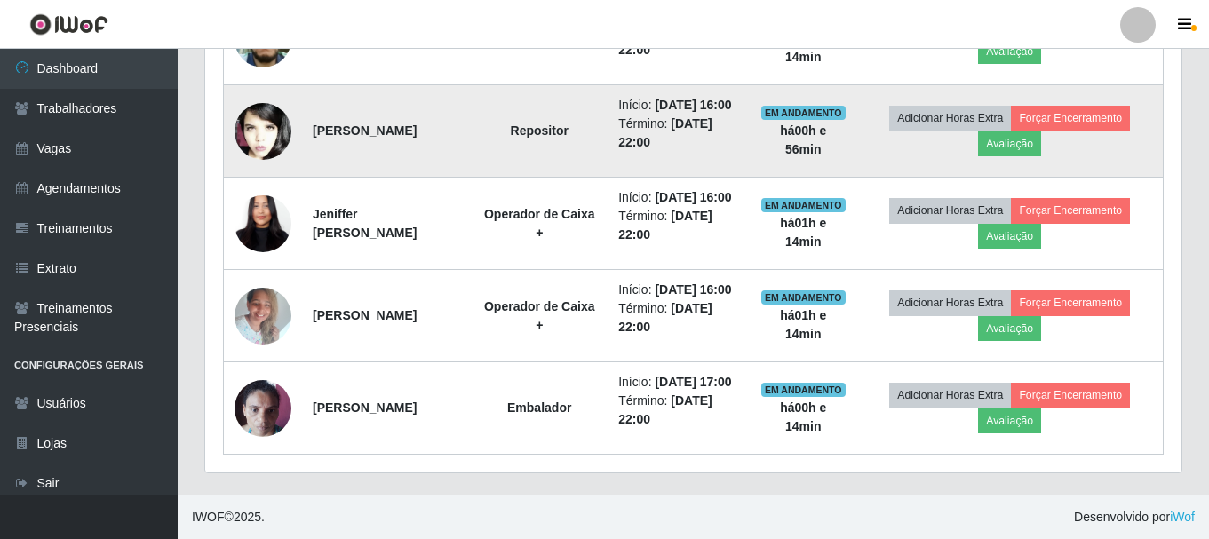
click at [254, 88] on img at bounding box center [263, 131] width 57 height 86
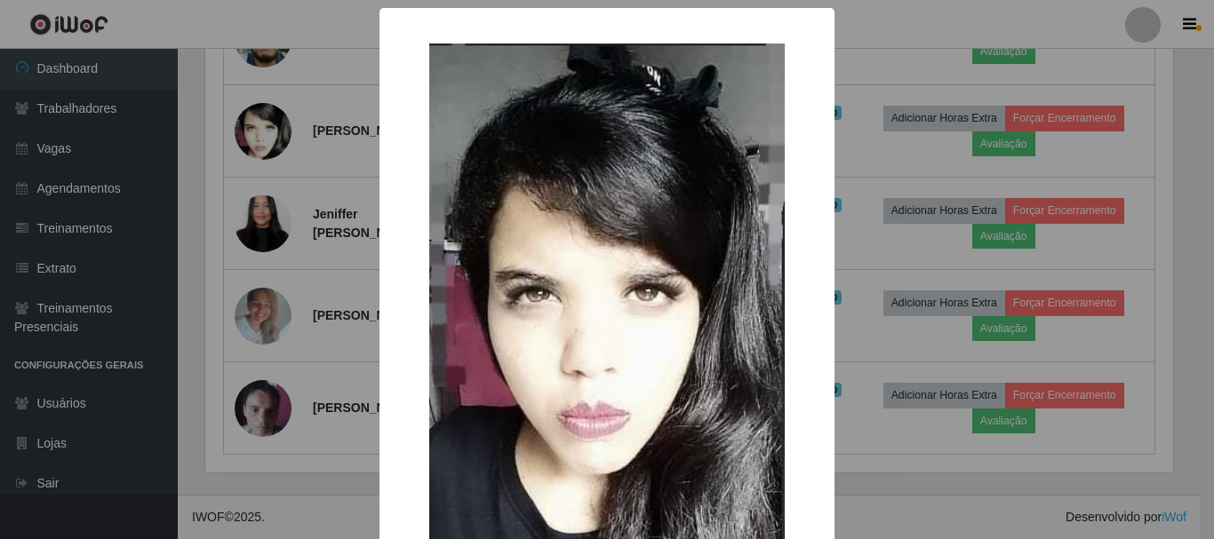
click at [258, 93] on div "× OK Cancel" at bounding box center [607, 269] width 1214 height 539
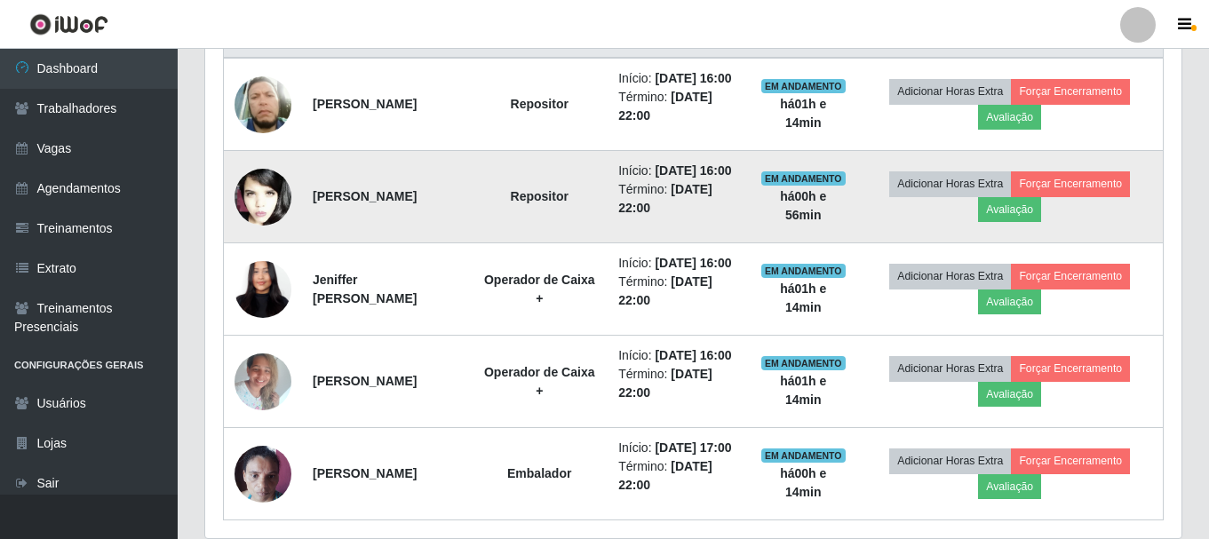
scroll to position [709, 0]
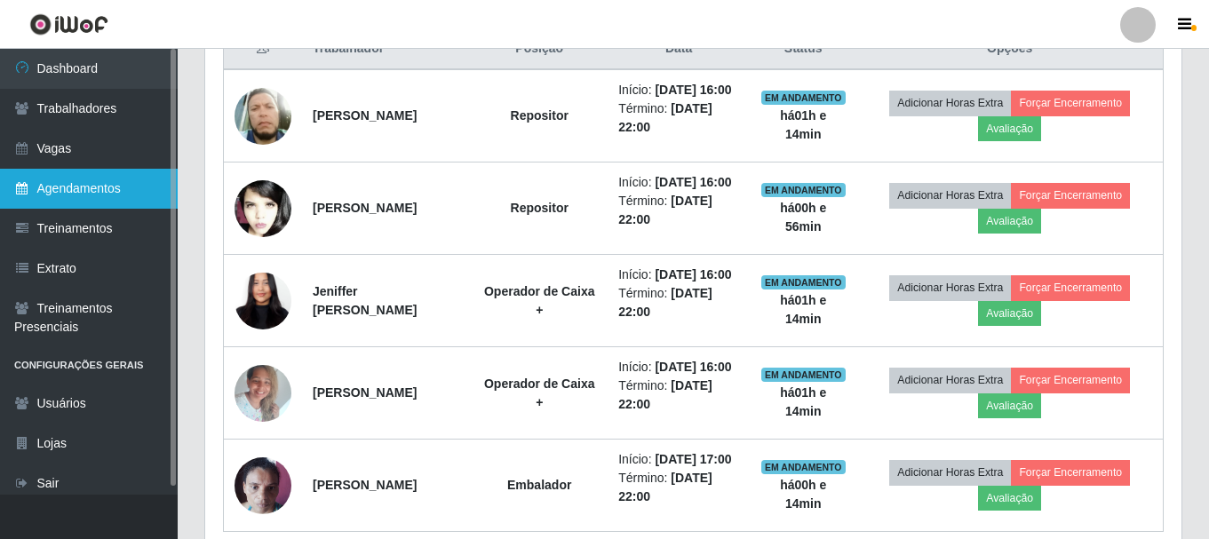
click at [67, 189] on link "Agendamentos" at bounding box center [89, 189] width 178 height 40
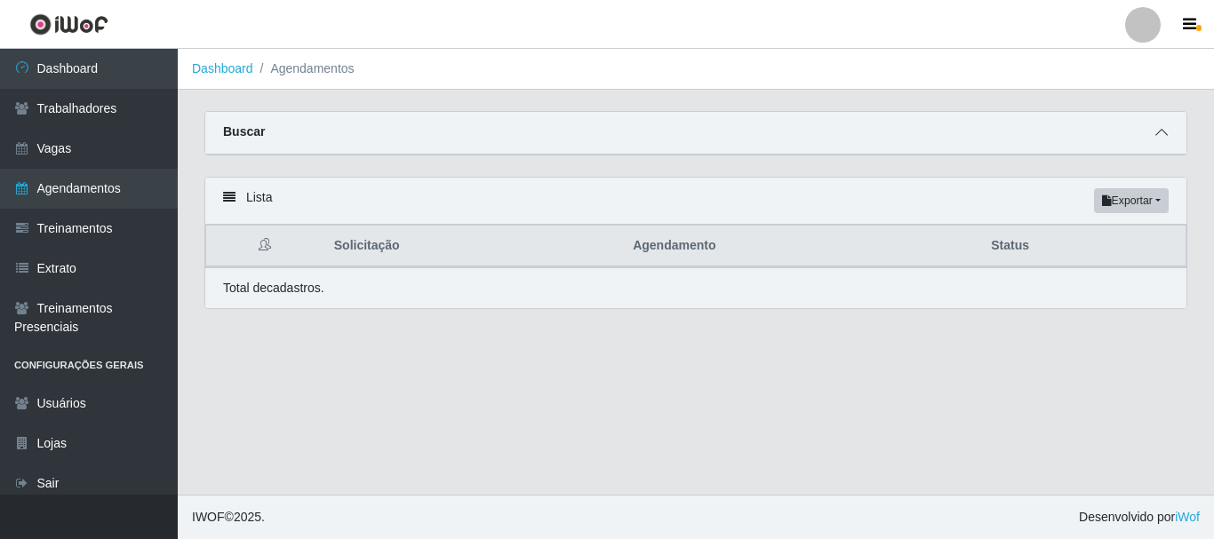
click at [1159, 139] on icon at bounding box center [1161, 132] width 12 height 12
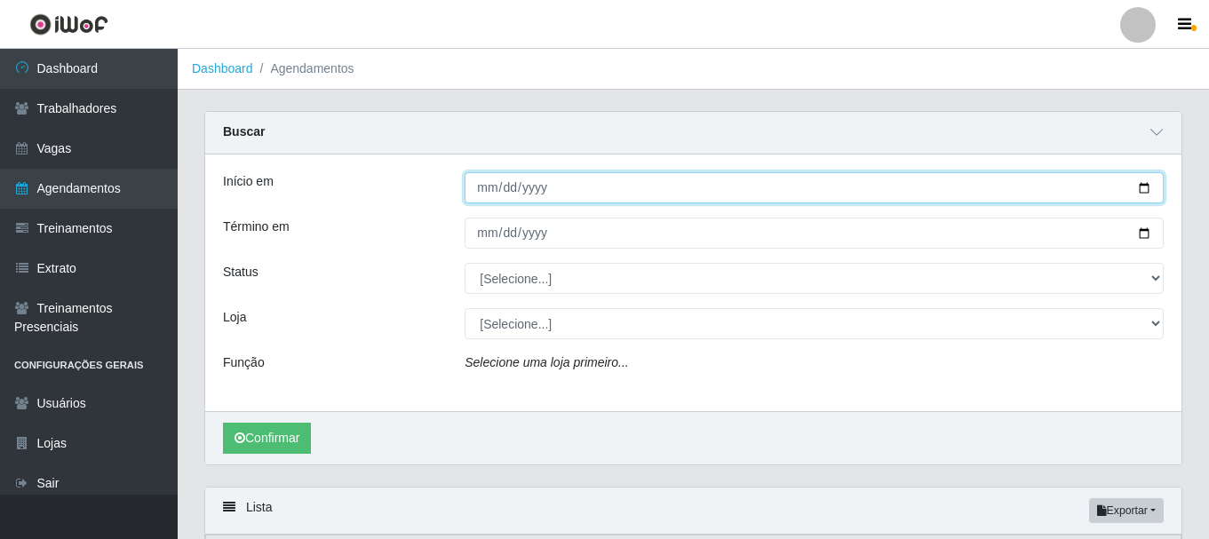
click at [478, 193] on input "Início em" at bounding box center [814, 187] width 699 height 31
type input "[DATE]"
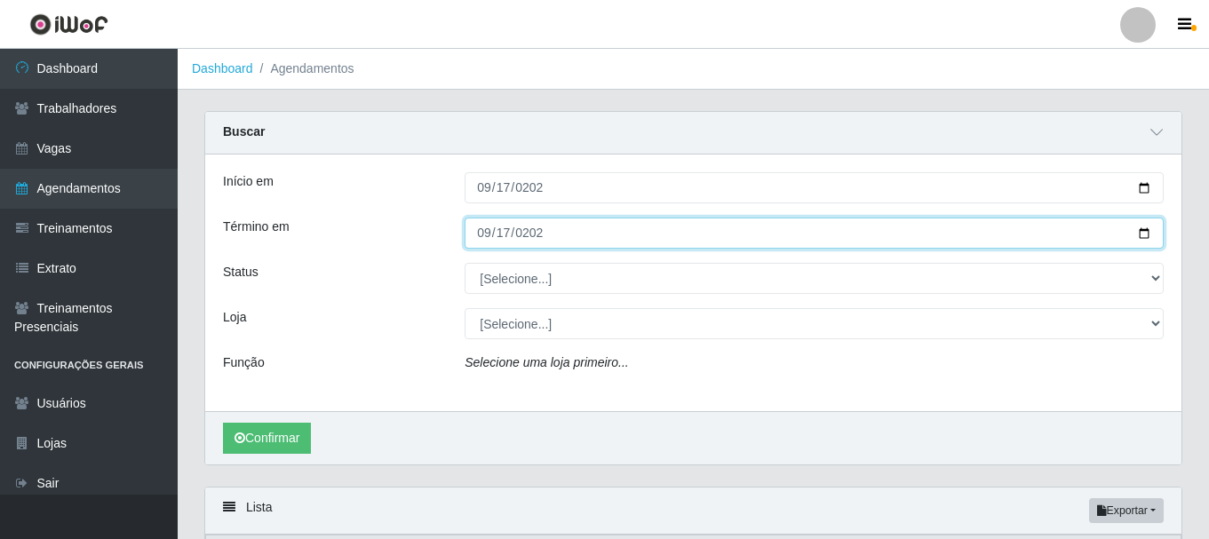
type input "[DATE]"
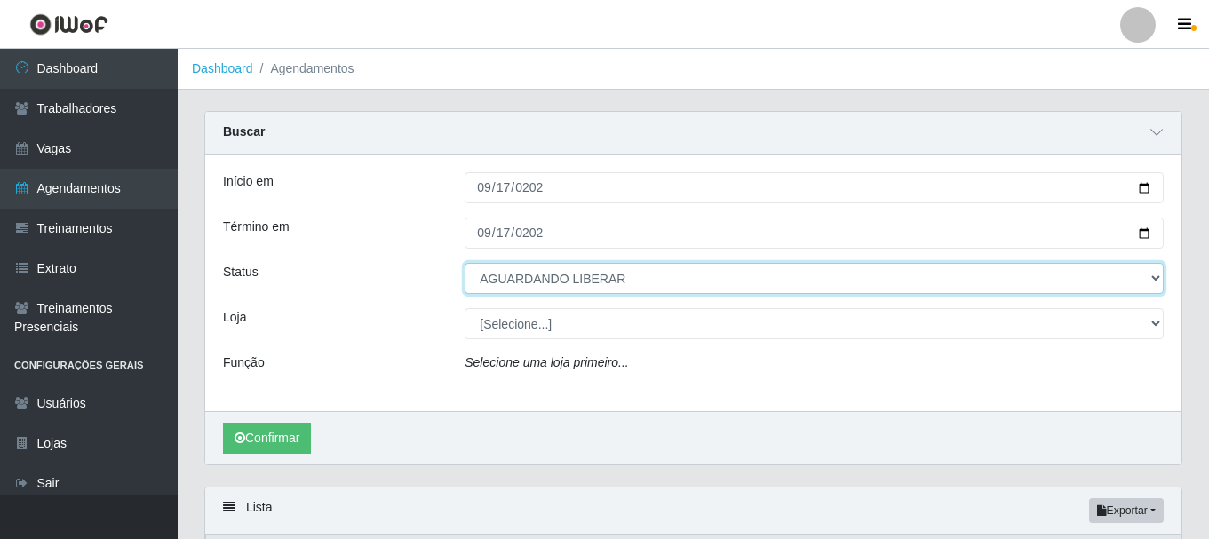
select select "AGENDADO"
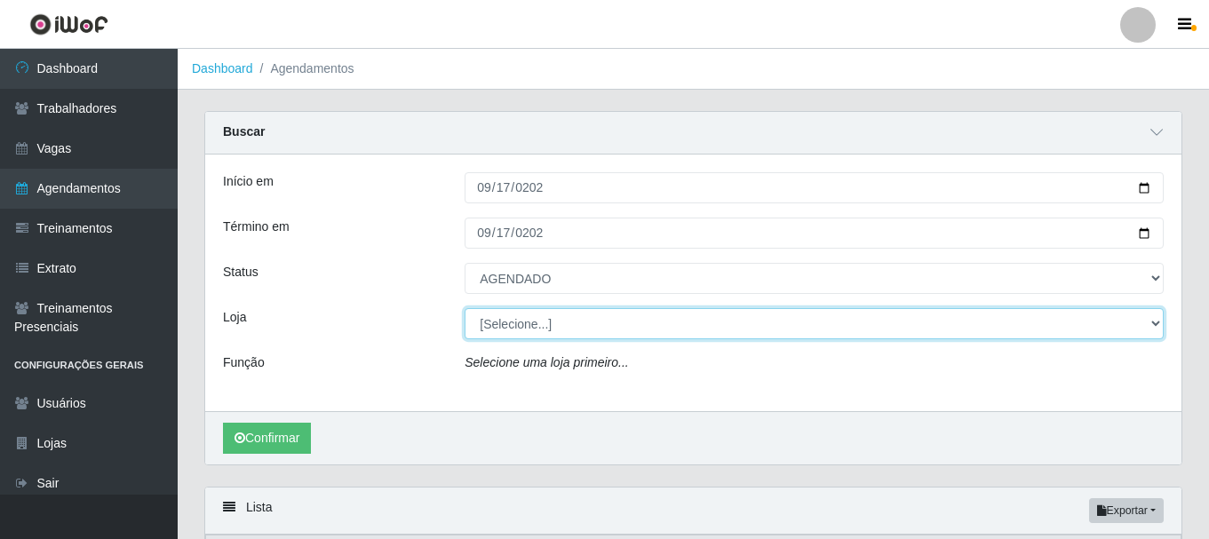
select select "230"
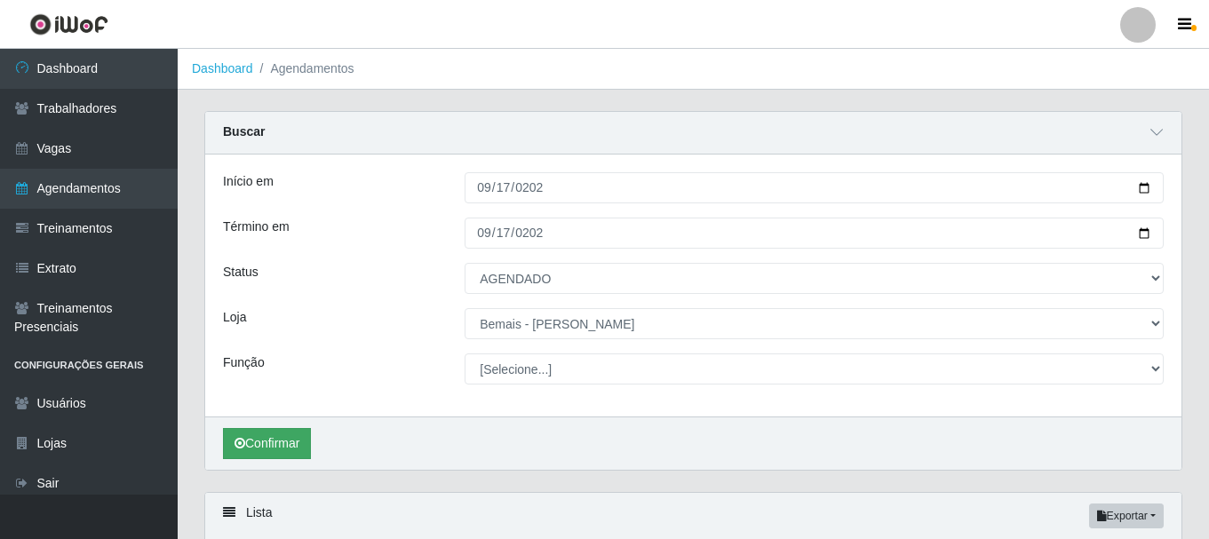
click at [284, 457] on div "Confirmar" at bounding box center [693, 443] width 977 height 53
click at [281, 433] on button "Confirmar" at bounding box center [267, 443] width 88 height 31
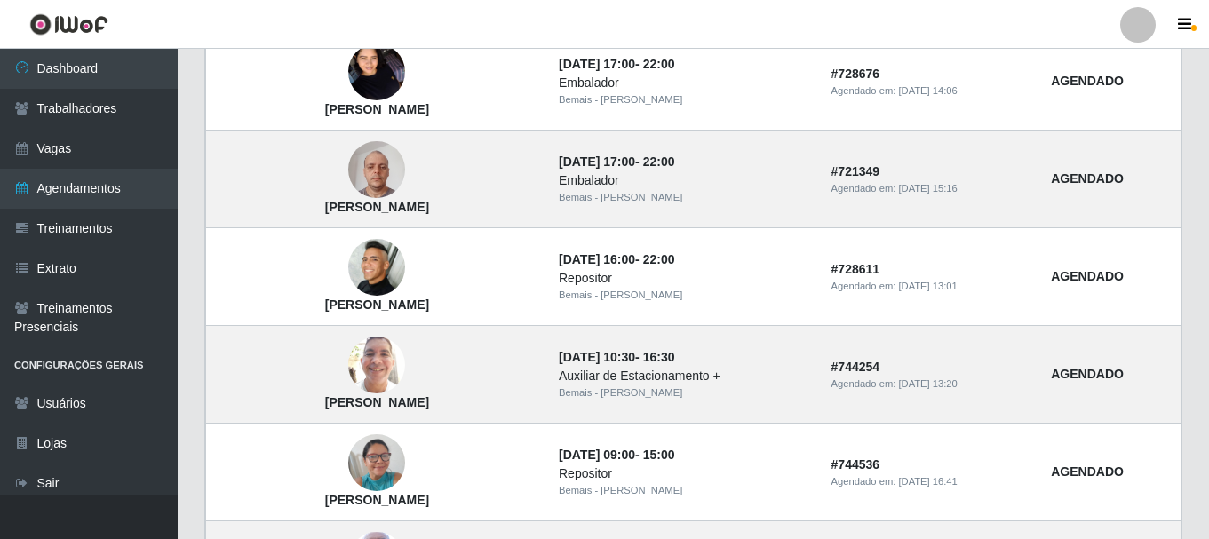
scroll to position [371, 0]
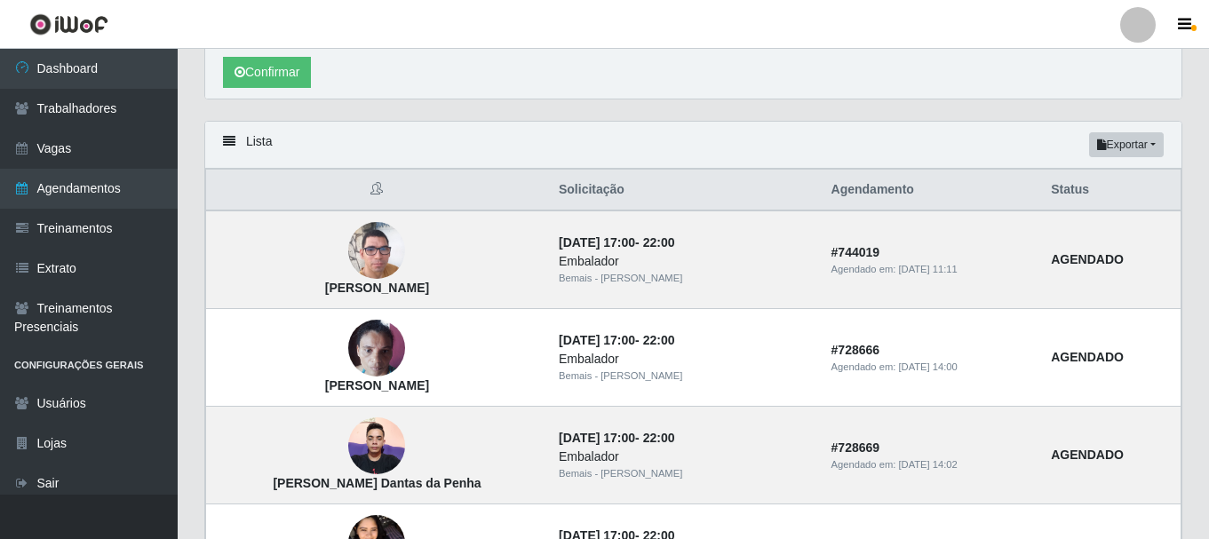
drag, startPoint x: 1206, startPoint y: 181, endPoint x: 1213, endPoint y: 235, distance: 54.7
click at [1209, 240] on html "Perfil Alterar Senha Sair Dashboard Trabalhadores Vagas Agendamentos Treinament…" at bounding box center [604, 469] width 1209 height 1681
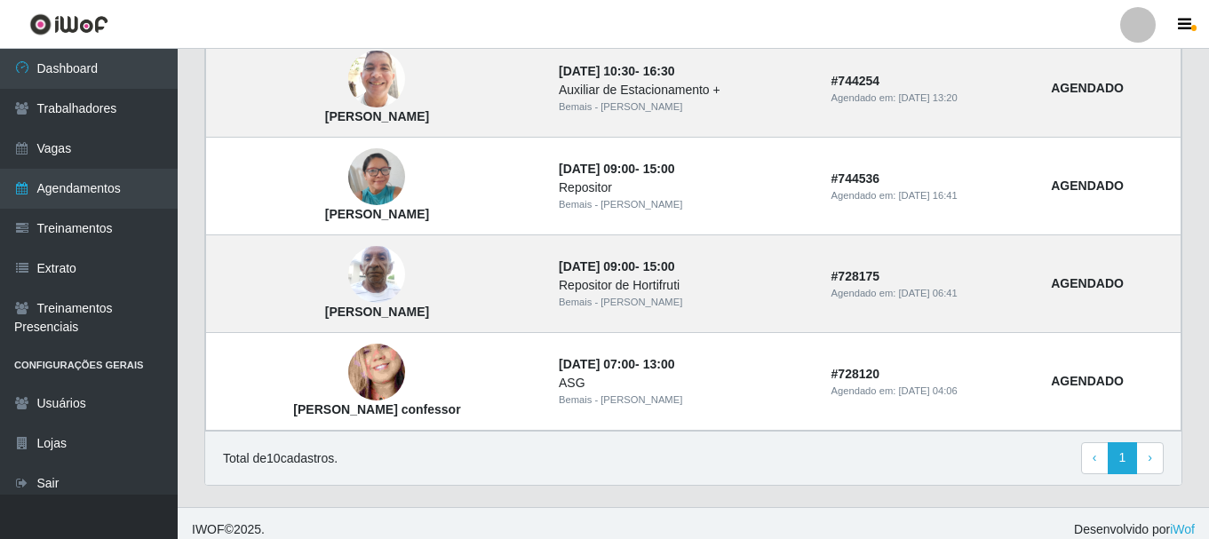
scroll to position [1143, 0]
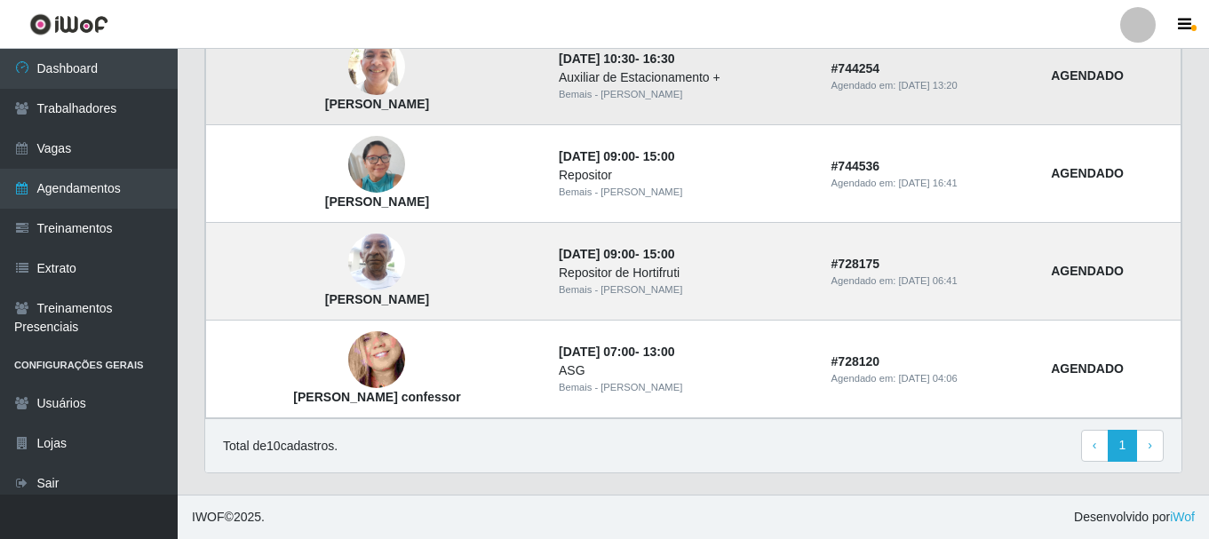
click at [380, 75] on img at bounding box center [376, 67] width 57 height 76
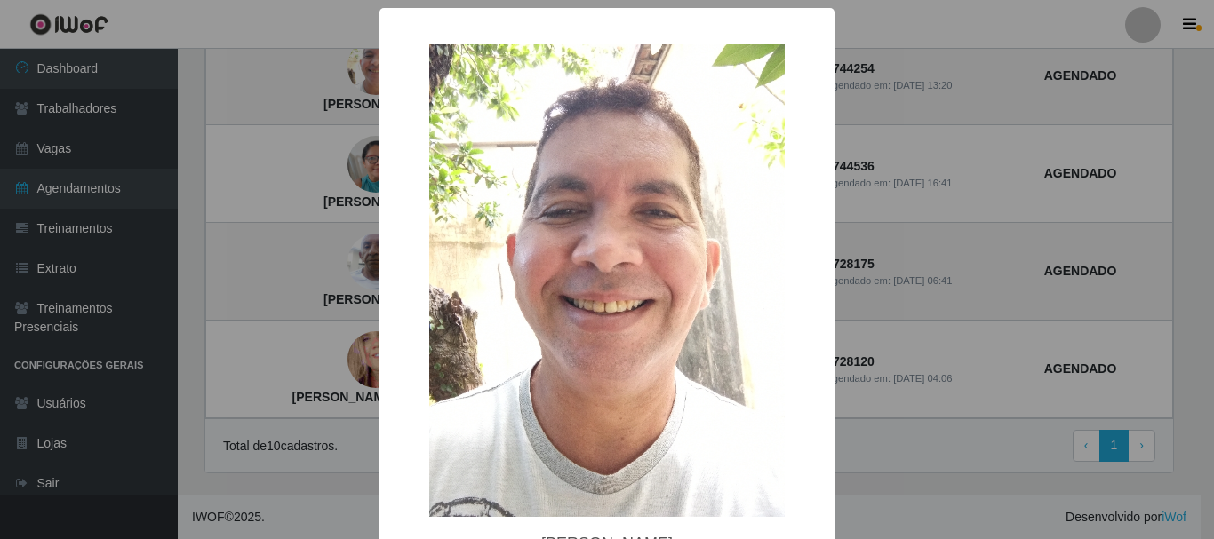
click at [357, 143] on div "× [PERSON_NAME] OK Cancel" at bounding box center [607, 269] width 1214 height 539
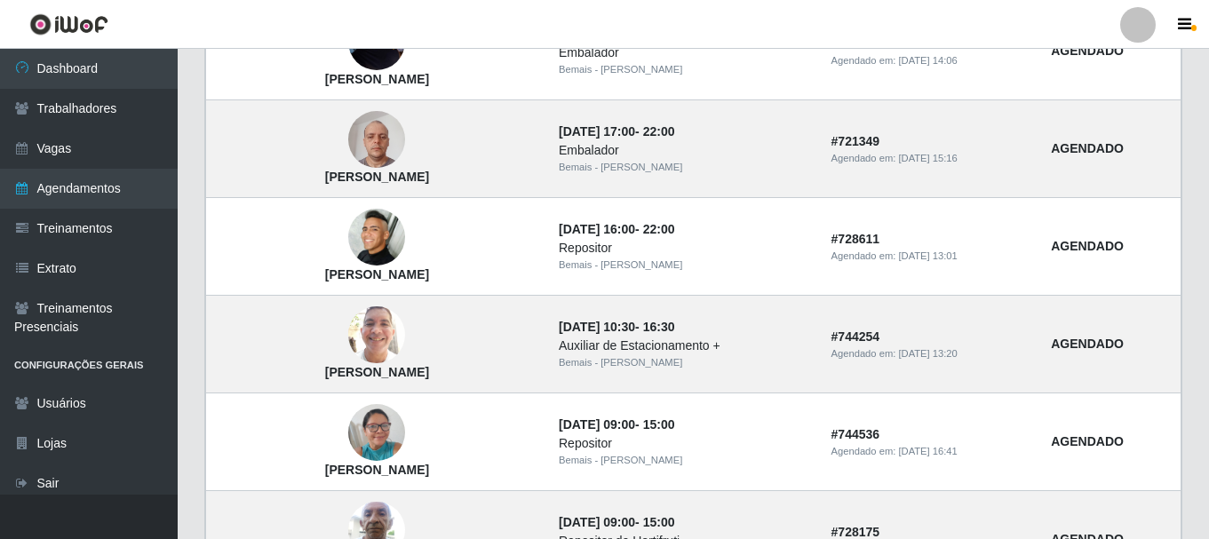
scroll to position [1088, 0]
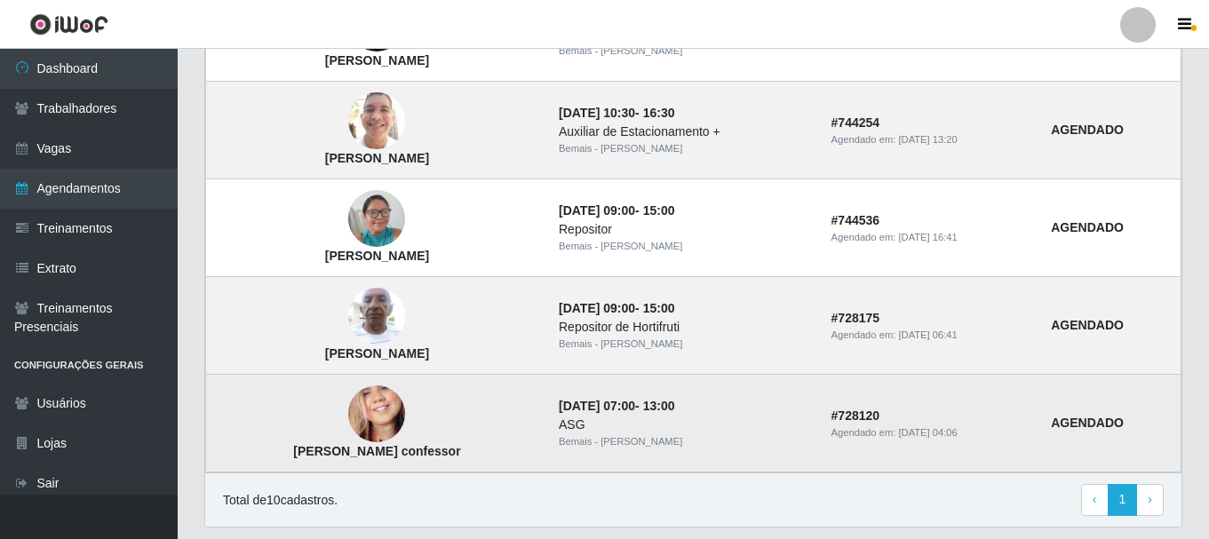
click at [383, 409] on img at bounding box center [376, 415] width 57 height 124
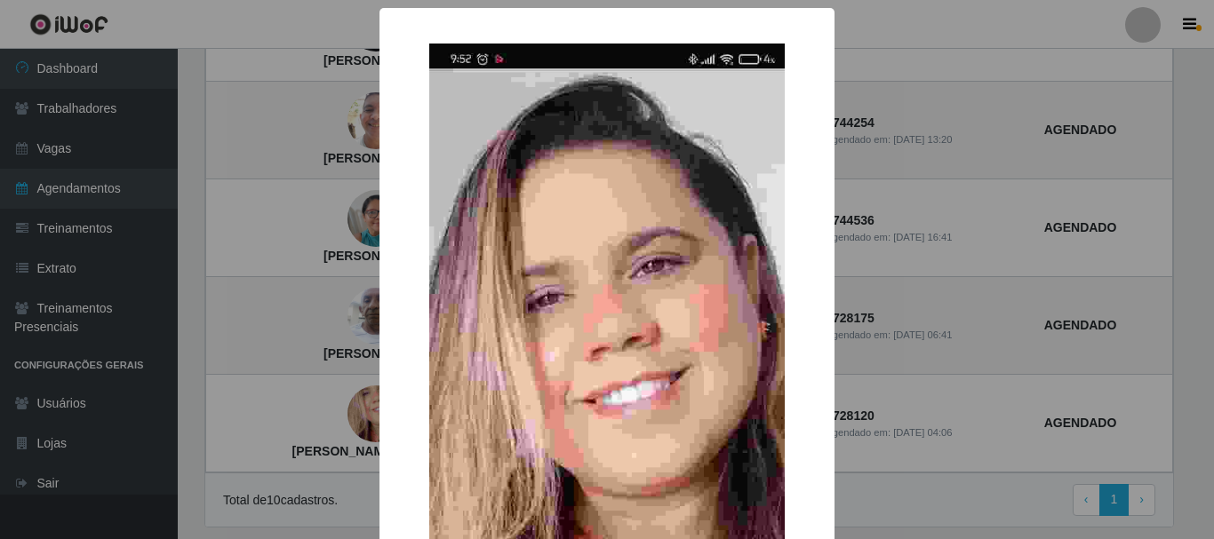
click at [1041, 216] on div "× [PERSON_NAME] confessor OK Cancel" at bounding box center [607, 269] width 1214 height 539
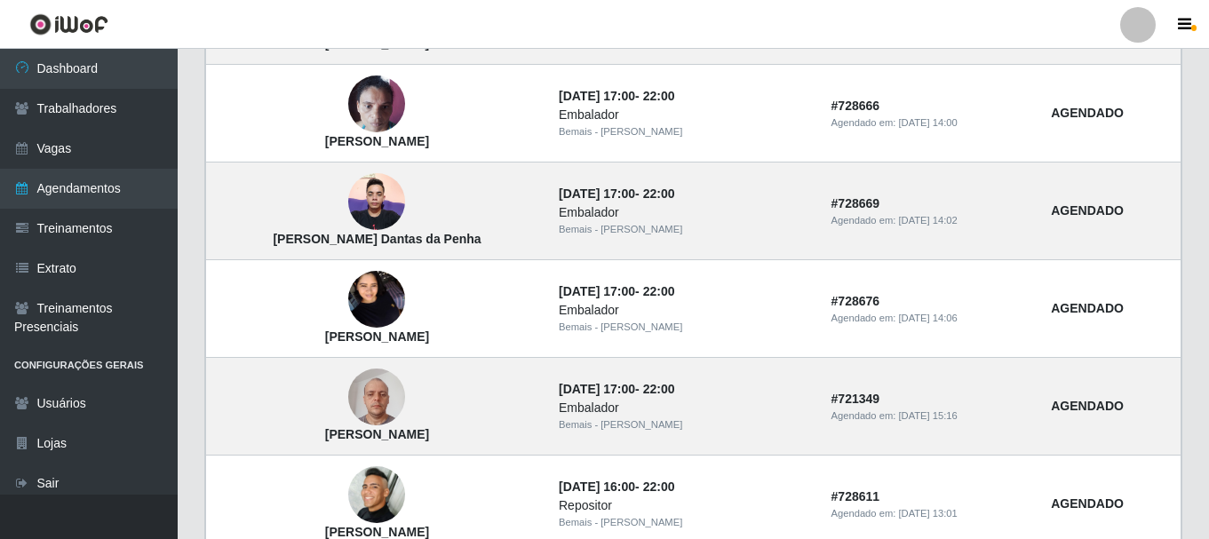
scroll to position [144, 0]
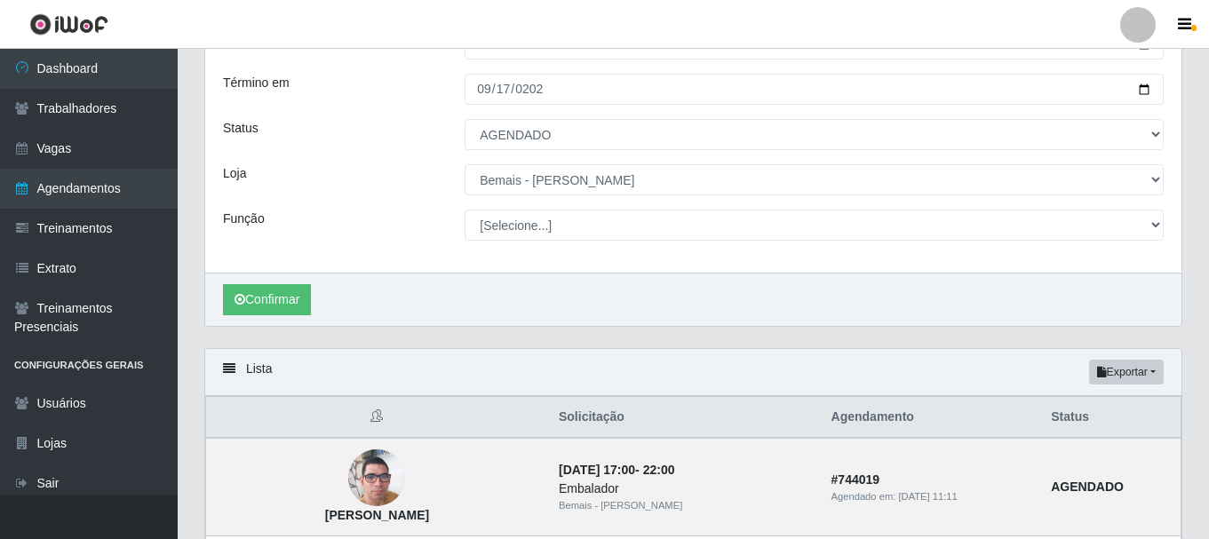
drag, startPoint x: 1208, startPoint y: 162, endPoint x: 1207, endPoint y: 219, distance: 57.8
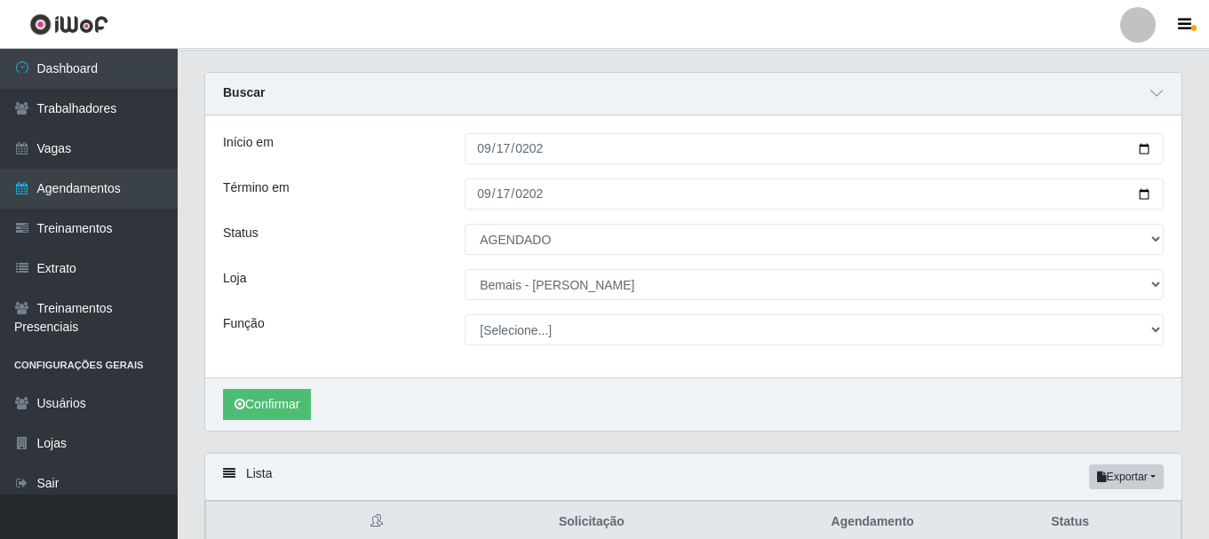
scroll to position [0, 0]
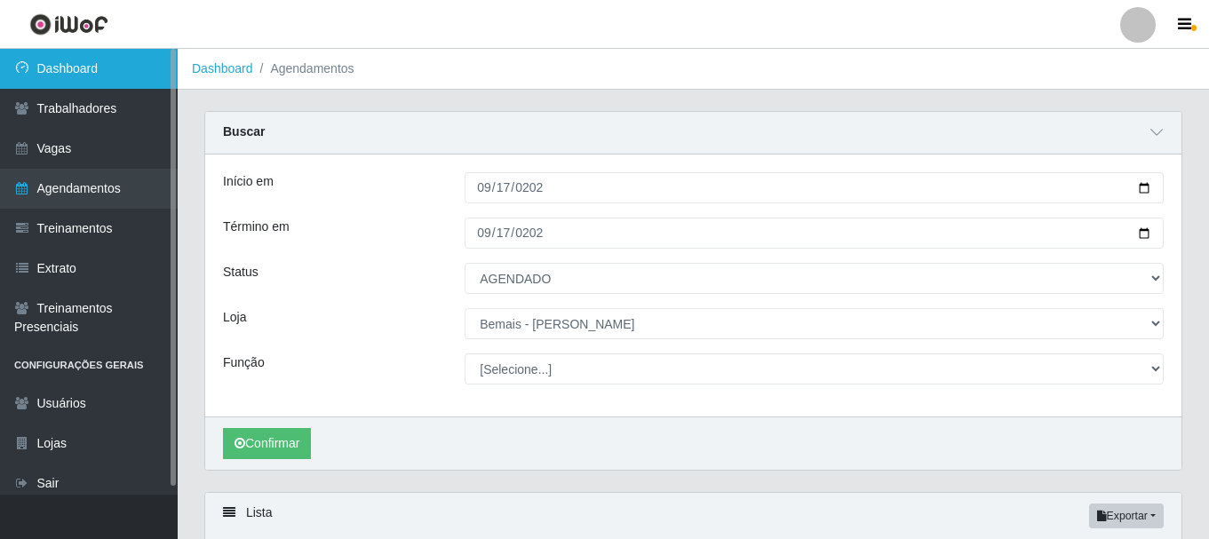
click at [101, 74] on link "Dashboard" at bounding box center [89, 69] width 178 height 40
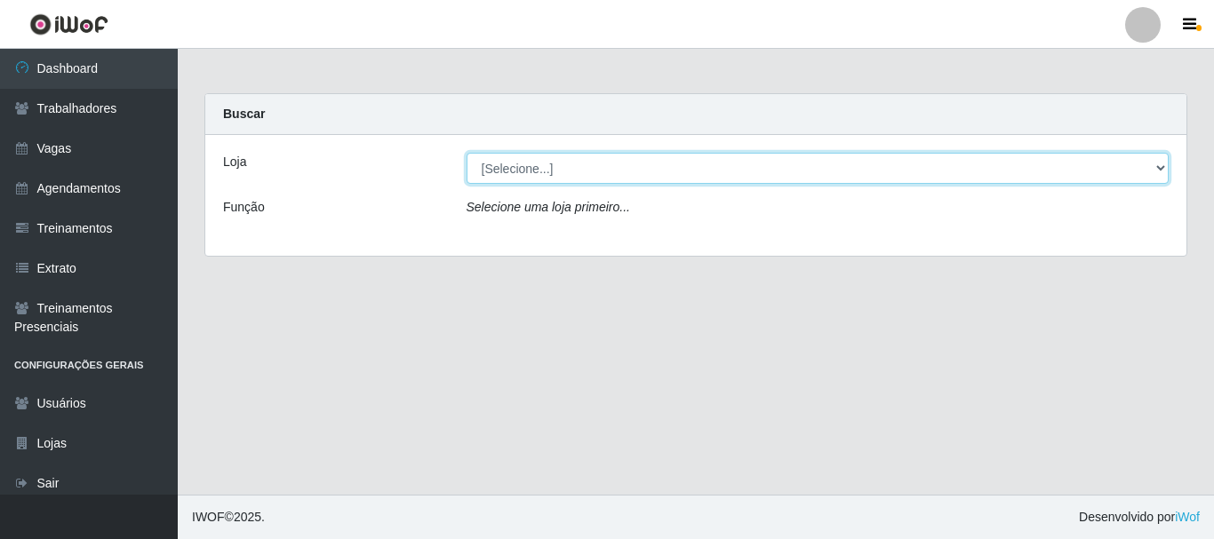
click at [772, 168] on select "[Selecione...] [PERSON_NAME]" at bounding box center [818, 168] width 703 height 31
select select "230"
click at [467, 153] on select "[Selecione...] [PERSON_NAME]" at bounding box center [818, 168] width 703 height 31
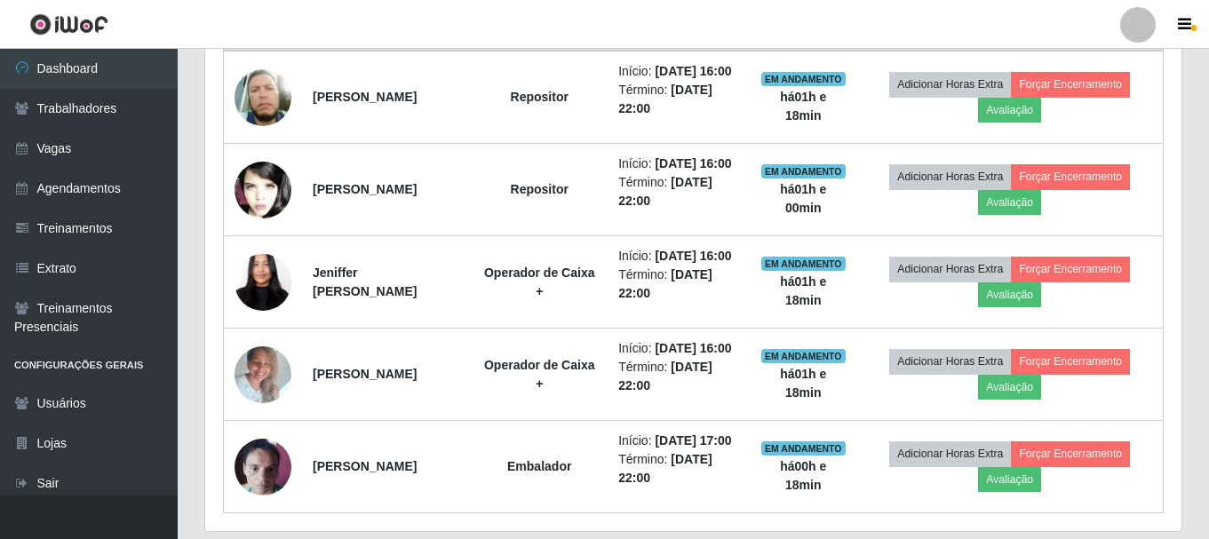
scroll to position [726, 0]
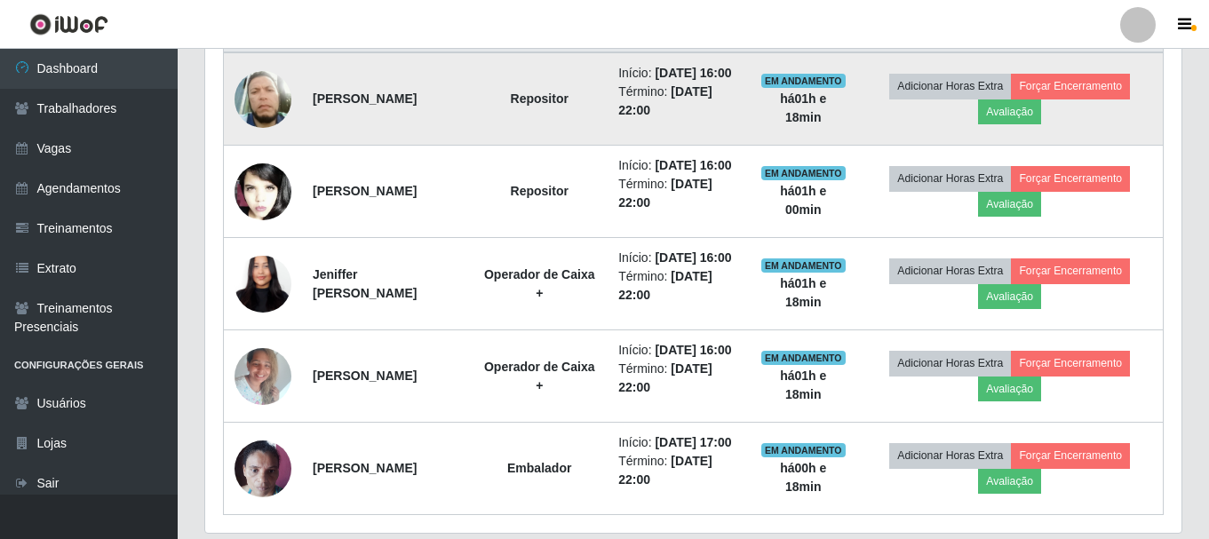
click at [269, 98] on img at bounding box center [263, 99] width 57 height 67
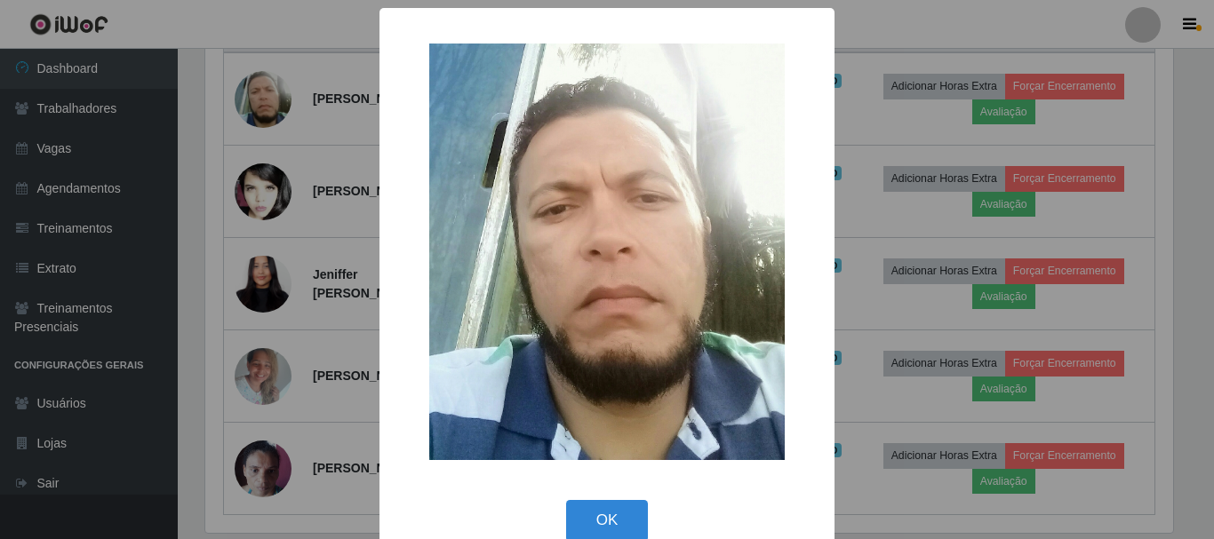
click at [283, 155] on div "× OK Cancel" at bounding box center [607, 269] width 1214 height 539
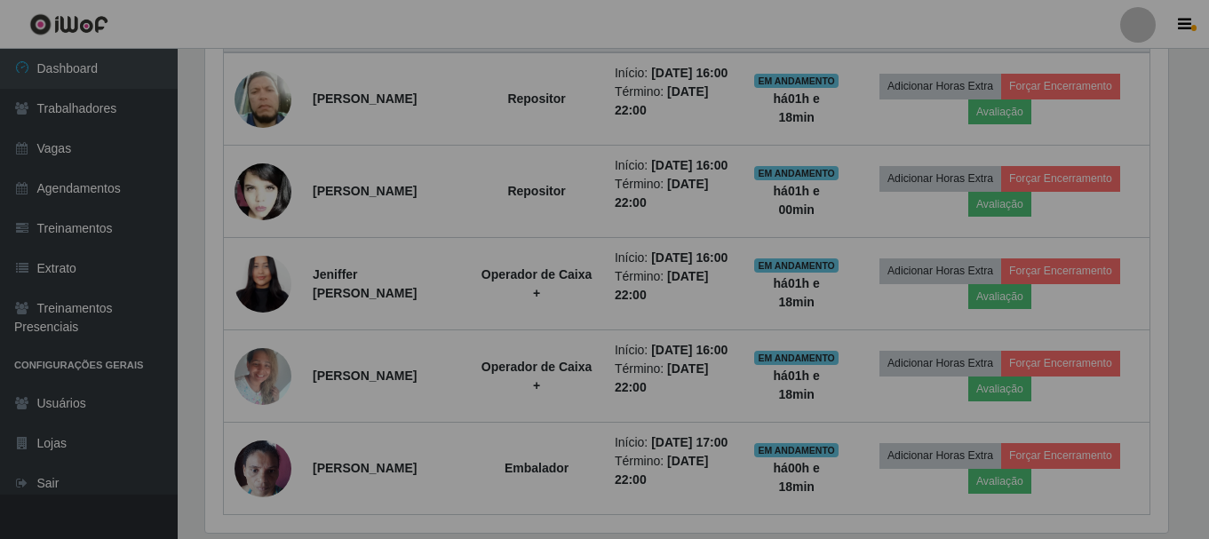
scroll to position [369, 977]
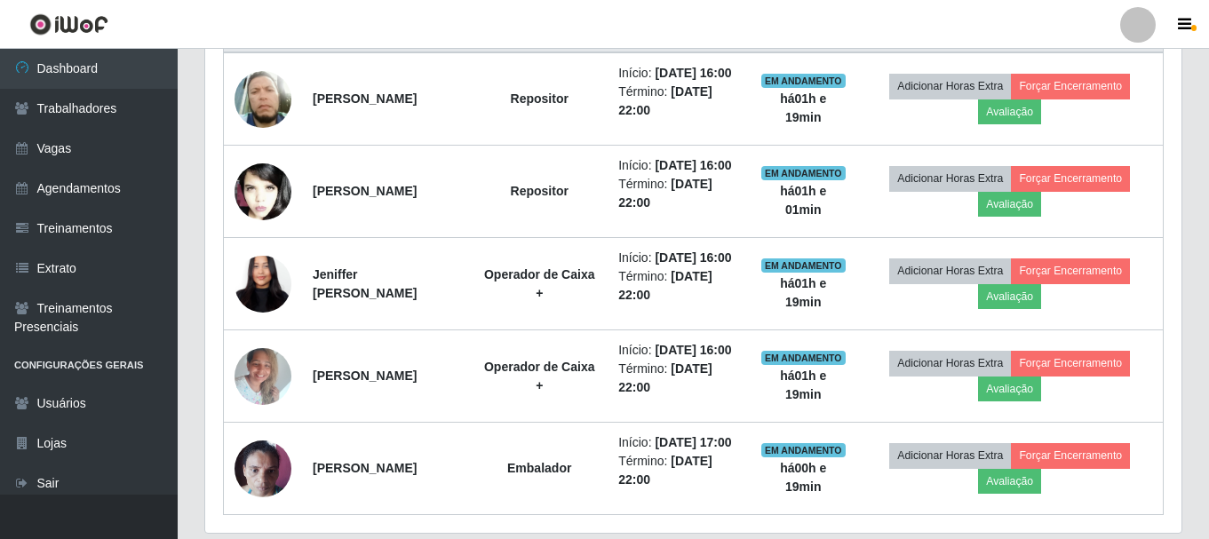
drag, startPoint x: 1208, startPoint y: 182, endPoint x: 1212, endPoint y: 155, distance: 27.9
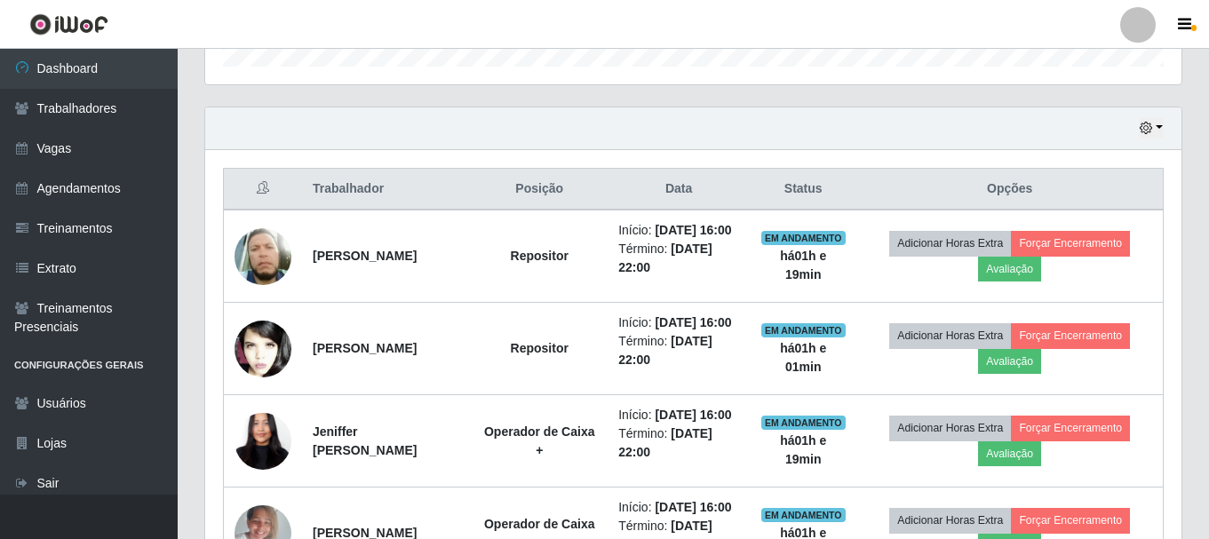
scroll to position [529, 0]
